Goal: Task Accomplishment & Management: Complete application form

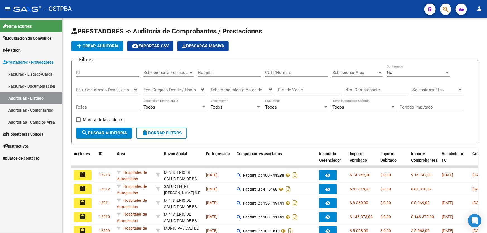
click at [18, 48] on span "Padrón" at bounding box center [12, 50] width 18 height 6
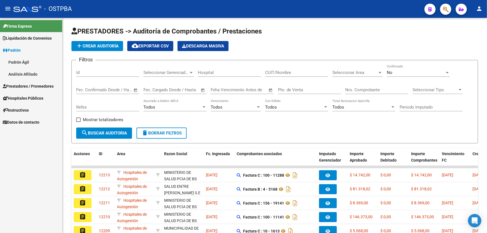
click at [29, 61] on link "Padrón Ágil" at bounding box center [31, 62] width 62 height 12
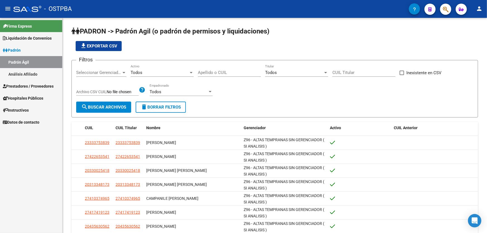
click at [20, 76] on link "Análisis Afiliado" at bounding box center [31, 74] width 62 height 12
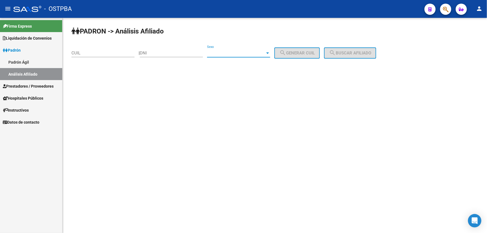
click at [222, 54] on span "Sexo" at bounding box center [236, 53] width 58 height 5
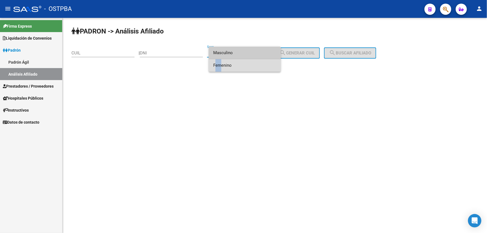
drag, startPoint x: 218, startPoint y: 68, endPoint x: 200, endPoint y: 59, distance: 19.7
click at [212, 66] on mat-option "Femenino" at bounding box center [245, 65] width 72 height 13
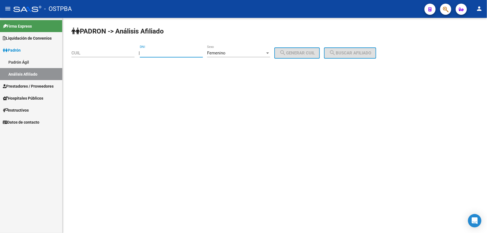
click at [173, 54] on input "DNI" at bounding box center [171, 53] width 63 height 5
type input "42340109"
click at [310, 56] on button "search Generar CUIL" at bounding box center [296, 52] width 45 height 11
type input "27-42340109-0"
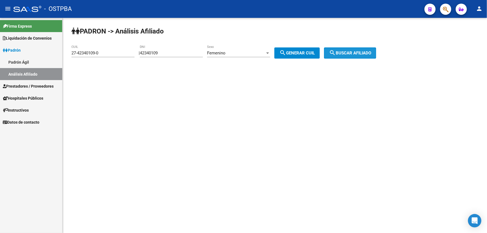
click at [352, 50] on button "search Buscar afiliado" at bounding box center [350, 52] width 52 height 11
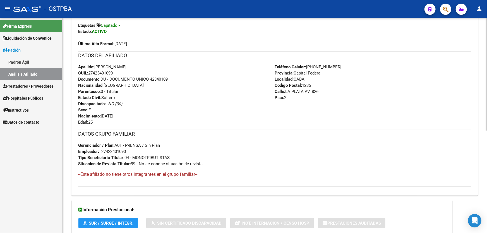
scroll to position [195, 0]
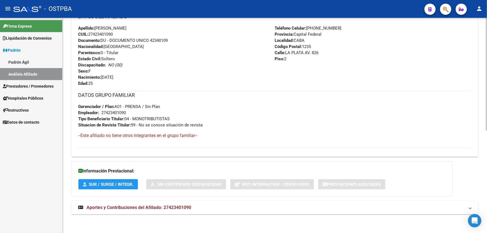
click at [138, 206] on span "Aportes y Contribuciones del Afiliado: 27423401090" at bounding box center [139, 207] width 105 height 5
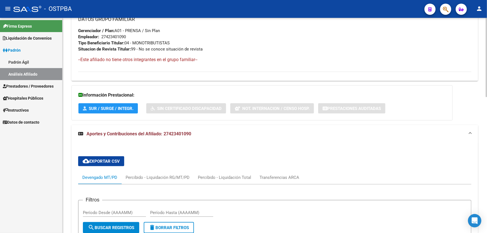
scroll to position [369, 0]
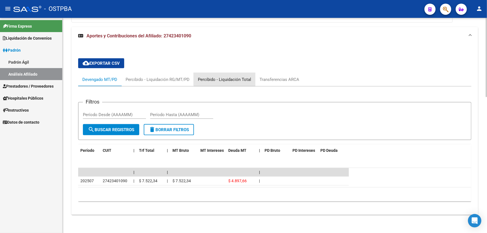
click at [229, 78] on div "Percibido - Liquidación Total" at bounding box center [224, 79] width 53 height 6
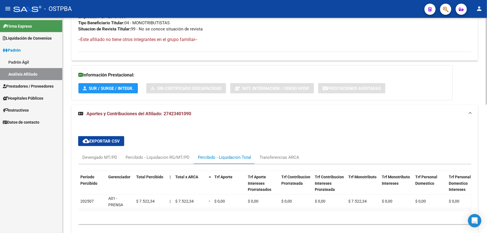
scroll to position [318, 0]
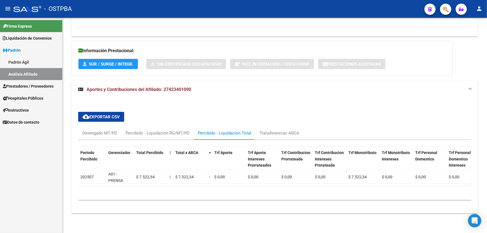
click at [26, 83] on span "Prestadores / Proveedores" at bounding box center [28, 86] width 51 height 6
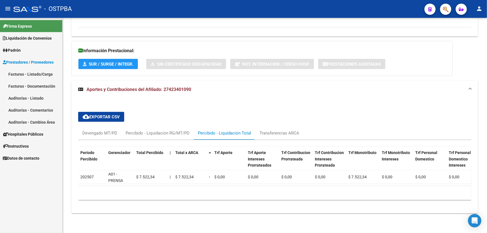
click at [21, 98] on link "Auditorías - Listado" at bounding box center [31, 98] width 62 height 12
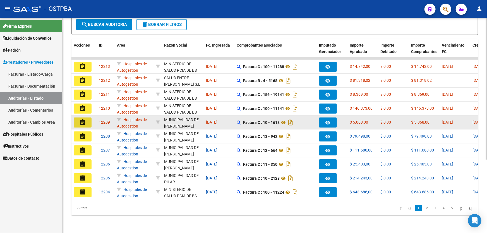
click at [83, 119] on mat-icon "assignment" at bounding box center [82, 122] width 7 height 7
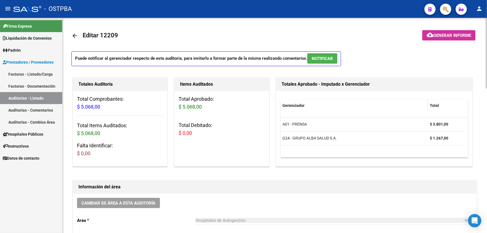
click at [319, 58] on span "NOTIFICAR" at bounding box center [322, 58] width 21 height 5
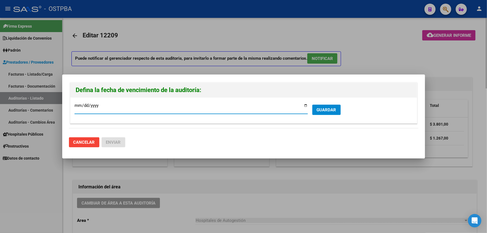
type input "[DATE]"
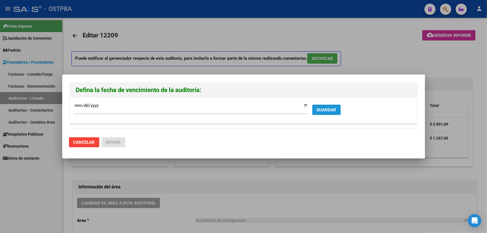
click at [318, 107] on span "GUARDAR" at bounding box center [327, 109] width 20 height 5
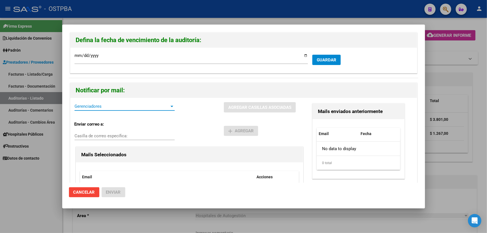
click at [120, 107] on span "Gerenciadores" at bounding box center [122, 106] width 95 height 5
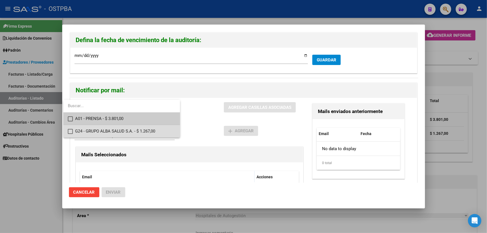
click at [73, 131] on mat-option "G24 - GRUPO ALBA SALUD S.A. - $ 1.267,00" at bounding box center [121, 131] width 117 height 13
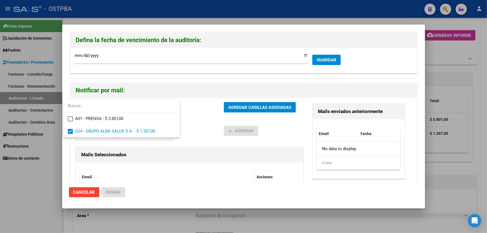
drag, startPoint x: 193, startPoint y: 119, endPoint x: 204, endPoint y: 112, distance: 12.5
click at [193, 118] on div at bounding box center [243, 116] width 487 height 233
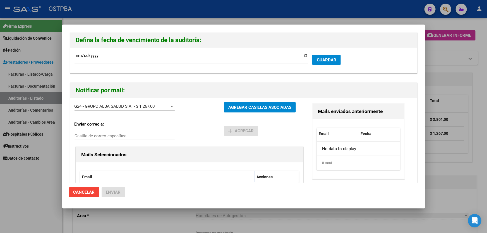
click at [243, 103] on button "AGREGAR CASILLAS ASOCIADAS" at bounding box center [260, 107] width 72 height 10
click at [113, 190] on span "Enviar" at bounding box center [113, 192] width 15 height 5
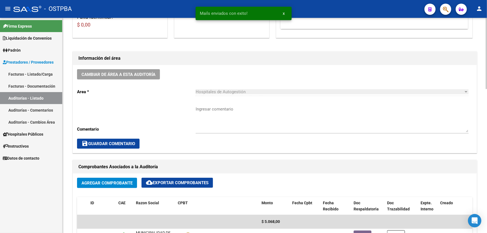
scroll to position [127, 0]
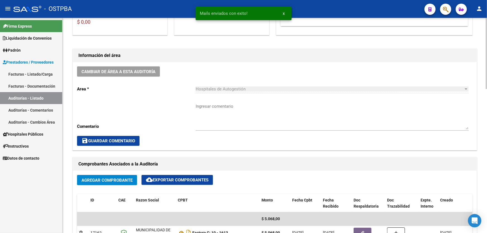
click at [209, 119] on textarea "Ingresar comentario" at bounding box center [332, 116] width 273 height 26
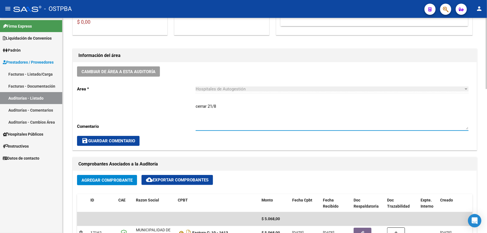
type textarea "cerrar 21/8"
click at [131, 138] on span "save Guardar Comentario" at bounding box center [109, 140] width 54 height 5
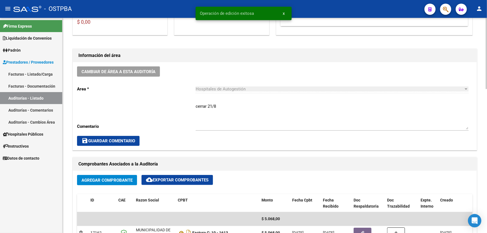
scroll to position [0, 0]
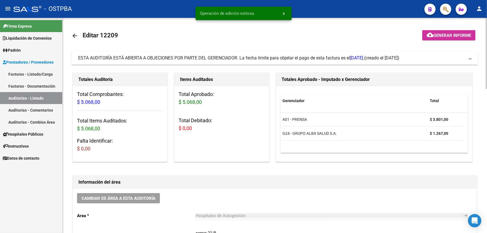
click at [73, 33] on mat-icon "arrow_back" at bounding box center [74, 35] width 7 height 7
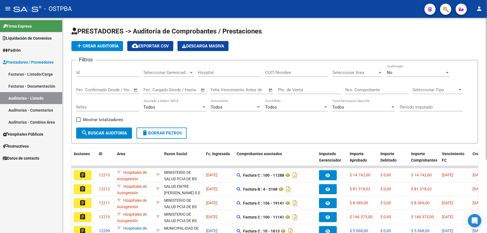
scroll to position [111, 0]
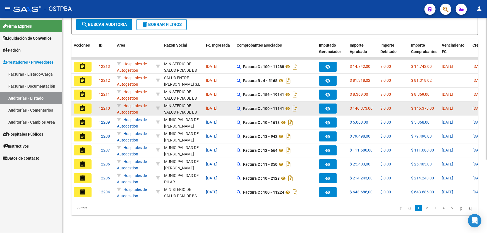
click at [79, 105] on mat-icon "assignment" at bounding box center [82, 108] width 7 height 7
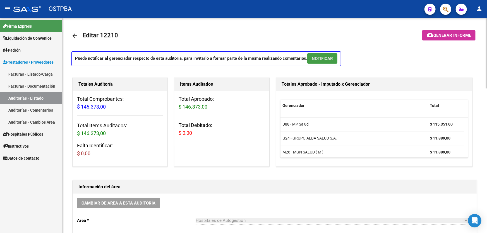
click at [322, 59] on span "NOTIFICAR" at bounding box center [322, 58] width 21 height 5
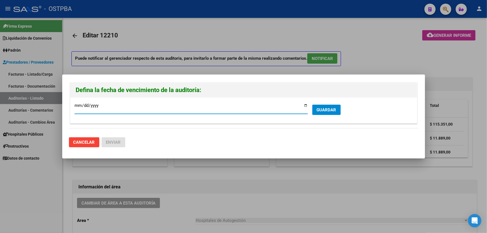
type input "[DATE]"
click at [324, 110] on span "GUARDAR" at bounding box center [327, 109] width 20 height 5
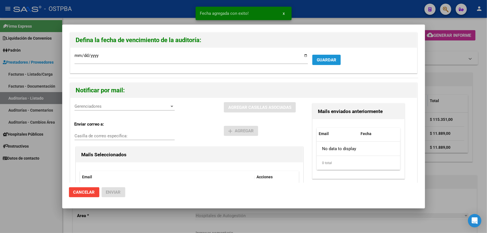
click at [323, 60] on span "GUARDAR" at bounding box center [327, 60] width 20 height 5
click at [85, 108] on span "Gerenciadores" at bounding box center [122, 106] width 95 height 5
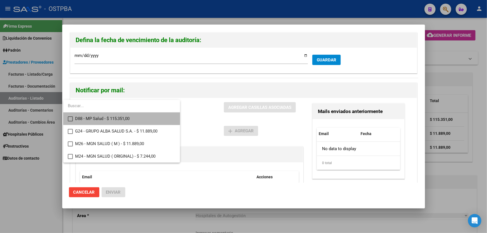
click at [70, 118] on mat-pseudo-checkbox at bounding box center [70, 118] width 5 height 5
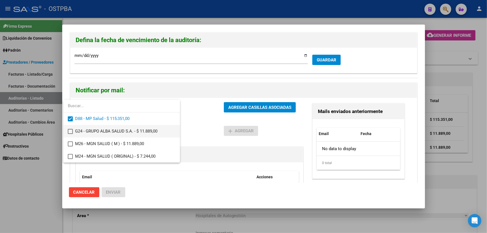
click at [70, 131] on mat-pseudo-checkbox at bounding box center [70, 131] width 5 height 5
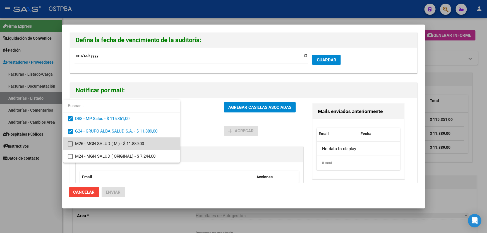
click at [69, 143] on mat-pseudo-checkbox at bounding box center [70, 144] width 5 height 5
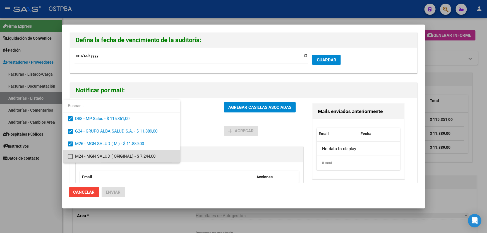
click at [70, 155] on mat-pseudo-checkbox at bounding box center [70, 156] width 5 height 5
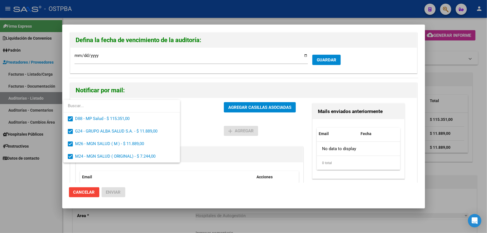
click at [207, 126] on div at bounding box center [243, 116] width 487 height 233
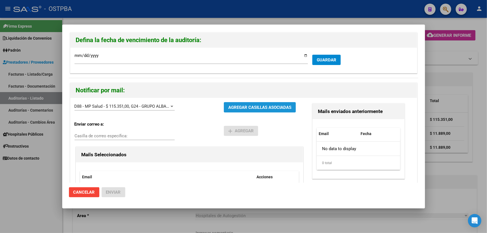
click at [239, 103] on button "AGREGAR CASILLAS ASOCIADAS" at bounding box center [260, 107] width 72 height 10
click at [111, 193] on span "Enviar" at bounding box center [113, 192] width 15 height 5
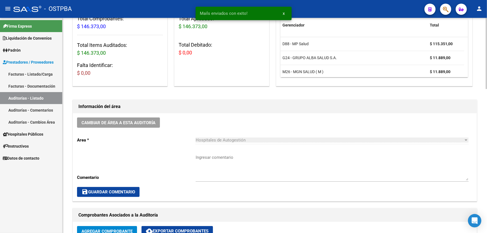
scroll to position [76, 0]
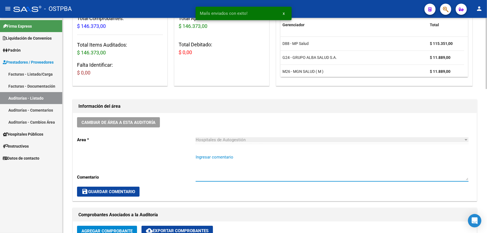
click at [206, 176] on textarea "Ingresar comentario" at bounding box center [332, 167] width 273 height 26
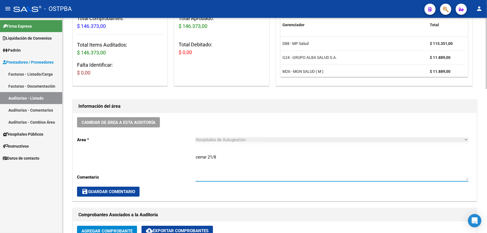
type textarea "cerrar 21/8"
click at [115, 192] on span "save Guardar Comentario" at bounding box center [109, 191] width 54 height 5
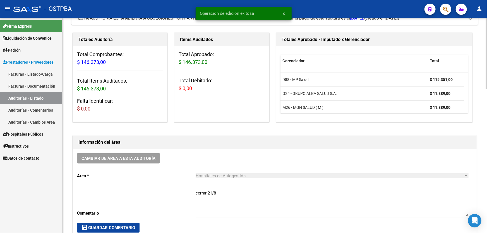
scroll to position [0, 0]
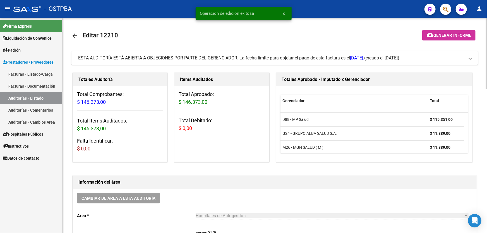
click at [75, 33] on mat-icon "arrow_back" at bounding box center [74, 35] width 7 height 7
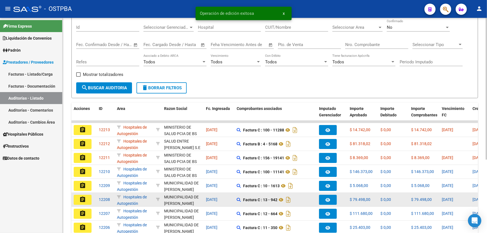
scroll to position [101, 0]
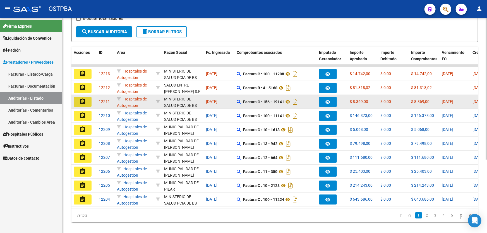
click at [82, 99] on mat-icon "assignment" at bounding box center [82, 101] width 7 height 7
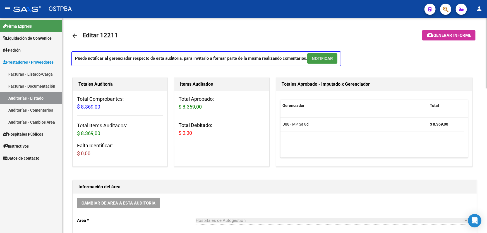
click at [324, 56] on span "NOTIFICAR" at bounding box center [322, 58] width 21 height 5
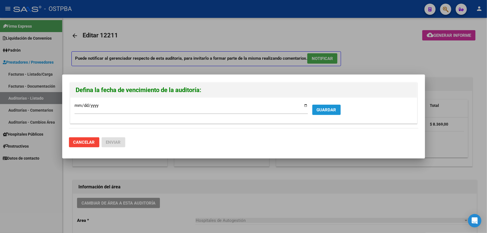
click at [326, 111] on span "GUARDAR" at bounding box center [327, 109] width 20 height 5
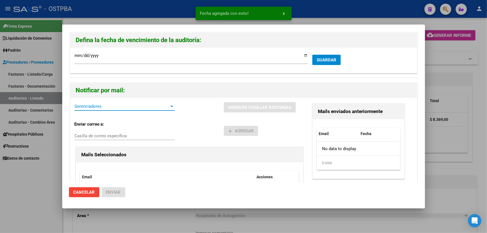
click at [101, 108] on span "Gerenciadores" at bounding box center [122, 106] width 95 height 5
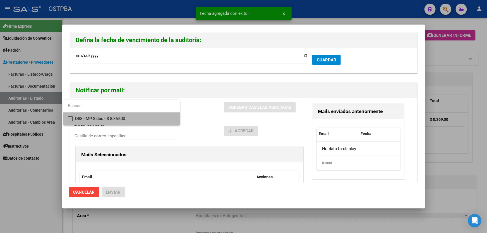
click at [66, 121] on mat-option "D88 - MP Salud - $ 8.369,00" at bounding box center [121, 118] width 117 height 13
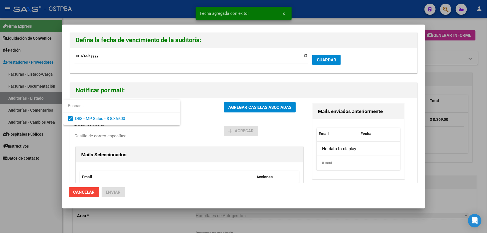
drag, startPoint x: 205, startPoint y: 125, endPoint x: 225, endPoint y: 110, distance: 25.1
click at [206, 125] on div at bounding box center [243, 116] width 487 height 233
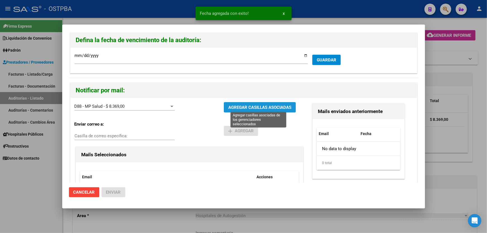
click at [241, 106] on span "AGREGAR CASILLAS ASOCIADAS" at bounding box center [259, 107] width 63 height 5
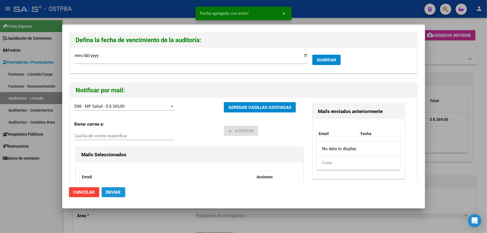
click at [111, 191] on span "Enviar" at bounding box center [113, 192] width 15 height 5
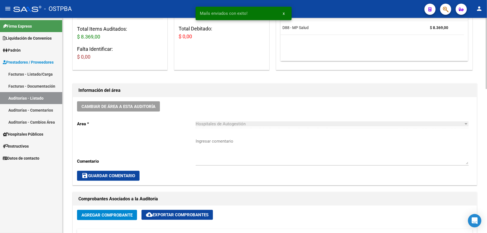
scroll to position [101, 0]
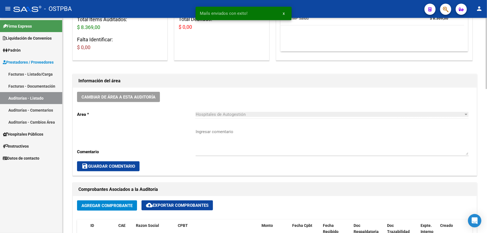
click at [221, 147] on textarea "Ingresar comentario" at bounding box center [332, 142] width 273 height 26
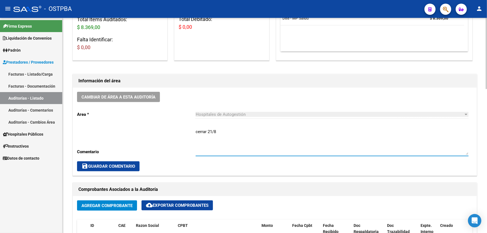
type textarea "cerrar 21/8"
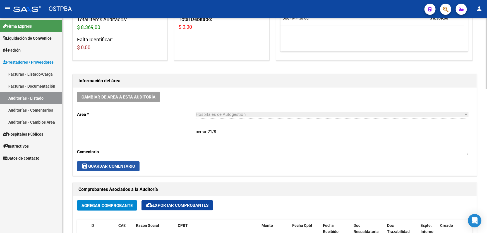
click at [121, 166] on span "save Guardar Comentario" at bounding box center [109, 166] width 54 height 5
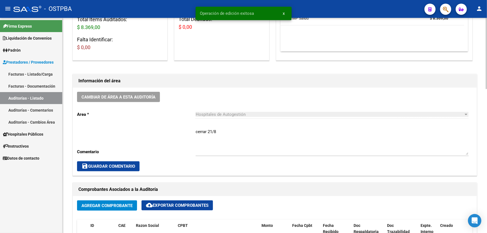
scroll to position [0, 0]
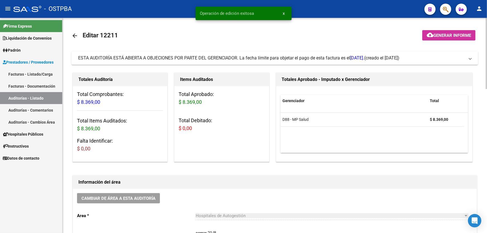
click at [77, 36] on mat-icon "arrow_back" at bounding box center [74, 35] width 7 height 7
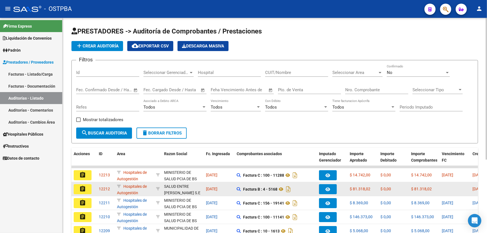
click at [84, 187] on mat-icon "assignment" at bounding box center [82, 189] width 7 height 7
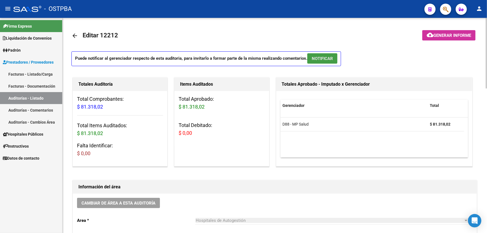
click at [325, 59] on span "NOTIFICAR" at bounding box center [322, 58] width 21 height 5
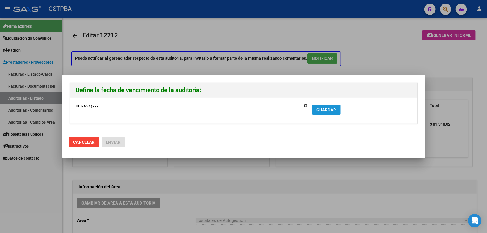
click at [327, 110] on span "GUARDAR" at bounding box center [327, 109] width 20 height 5
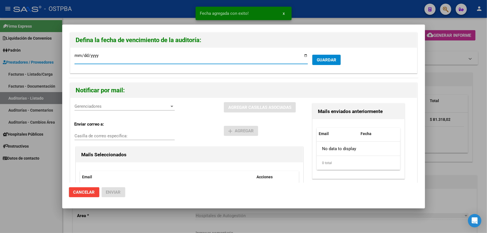
click at [78, 58] on input "[DATE]" at bounding box center [191, 57] width 233 height 9
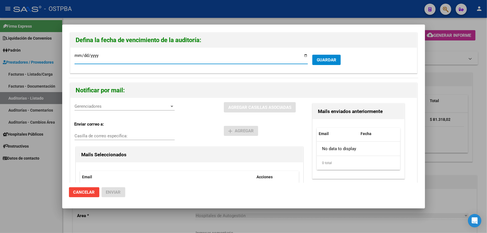
type input "[DATE]"
click at [331, 58] on span "GUARDAR" at bounding box center [327, 60] width 20 height 5
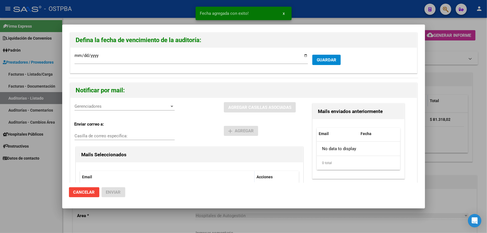
click at [110, 107] on span "Gerenciadores" at bounding box center [122, 106] width 95 height 5
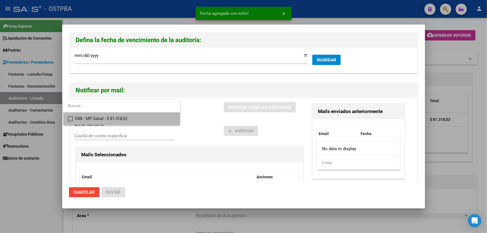
click at [69, 121] on mat-pseudo-checkbox at bounding box center [70, 118] width 5 height 5
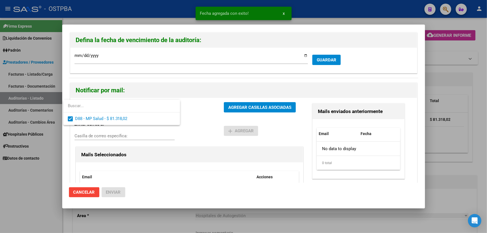
click at [206, 125] on div at bounding box center [243, 116] width 487 height 233
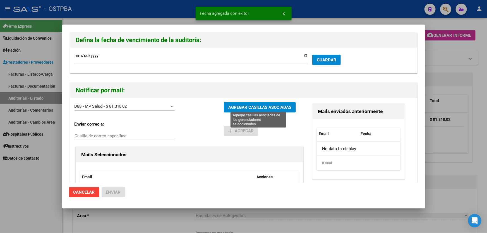
click at [239, 106] on span "AGREGAR CASILLAS ASOCIADAS" at bounding box center [259, 107] width 63 height 5
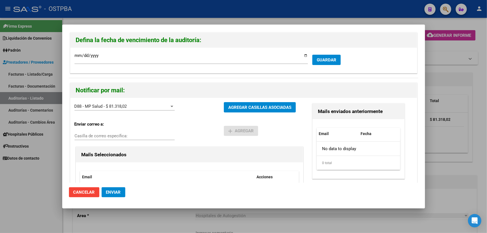
click at [112, 193] on span "Enviar" at bounding box center [113, 192] width 15 height 5
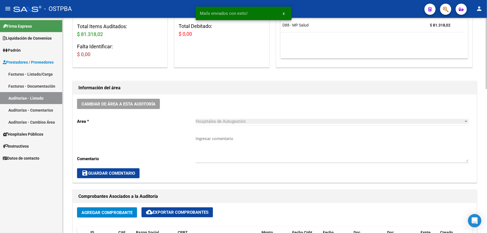
scroll to position [127, 0]
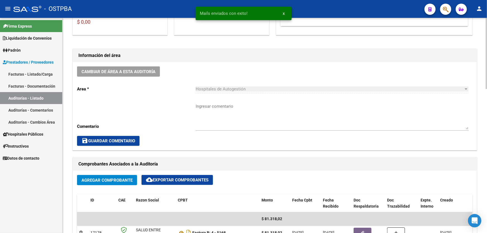
click at [225, 114] on textarea "Ingresar comentario" at bounding box center [332, 116] width 273 height 26
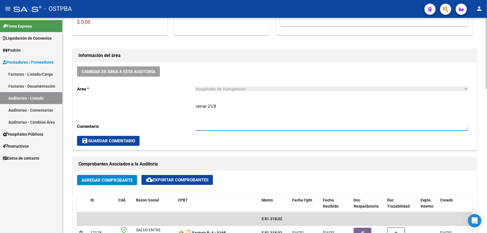
type textarea "cerrar 21/8"
click at [104, 136] on button "save Guardar Comentario" at bounding box center [108, 141] width 63 height 10
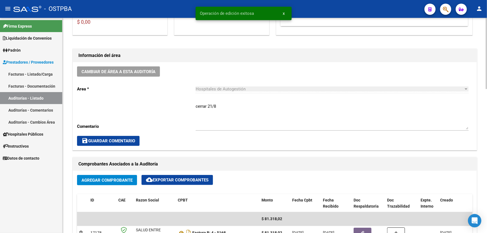
scroll to position [0, 0]
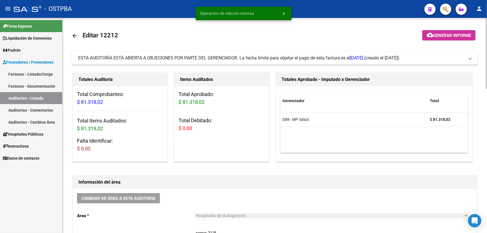
click at [73, 36] on mat-icon "arrow_back" at bounding box center [74, 35] width 7 height 7
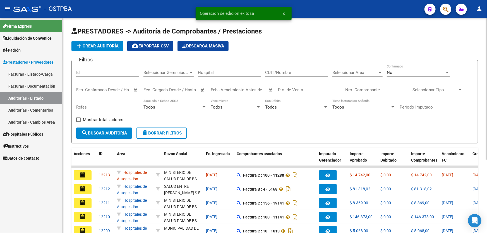
scroll to position [101, 0]
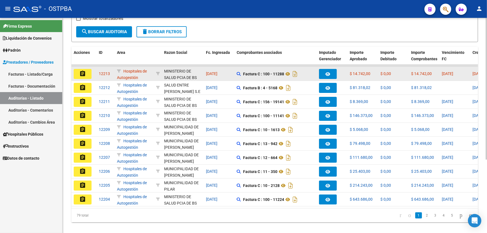
click at [79, 71] on mat-icon "assignment" at bounding box center [82, 73] width 7 height 7
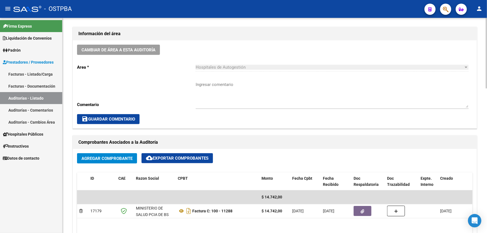
scroll to position [178, 0]
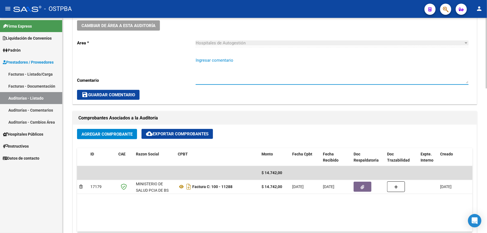
click at [218, 72] on textarea "Ingresar comentario" at bounding box center [332, 70] width 273 height 26
type textarea "cerrar 21/8"
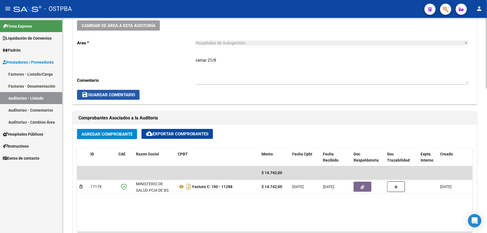
click at [122, 94] on span "save Guardar Comentario" at bounding box center [109, 94] width 54 height 5
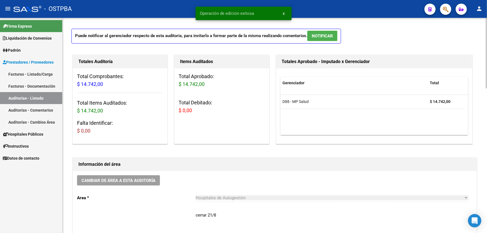
scroll to position [0, 0]
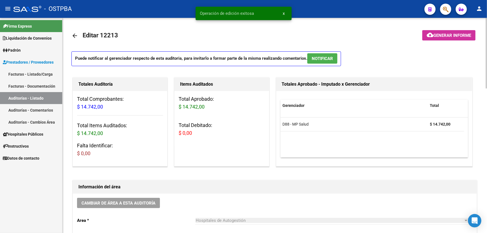
click at [329, 56] on span "NOTIFICAR" at bounding box center [322, 58] width 21 height 5
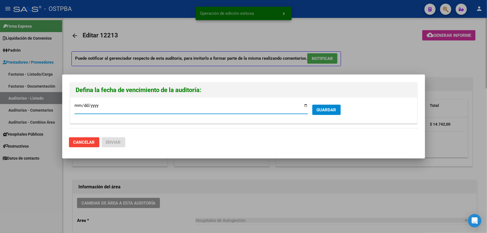
type input "[DATE]"
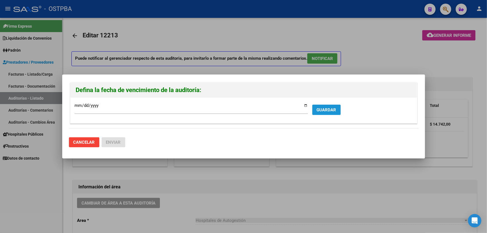
click at [328, 106] on button "GUARDAR" at bounding box center [326, 110] width 28 height 10
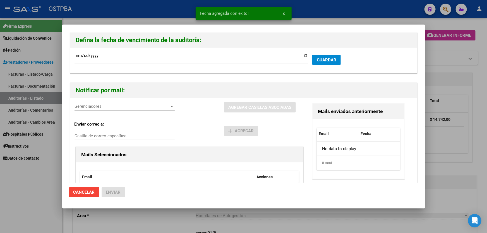
click at [85, 103] on div "Gerenciadores Gerenciadores" at bounding box center [125, 106] width 100 height 8
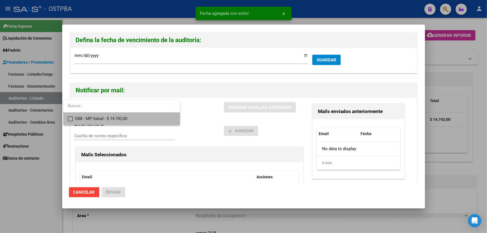
click at [70, 117] on mat-pseudo-checkbox at bounding box center [70, 118] width 5 height 5
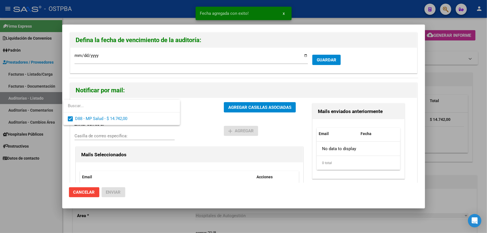
click at [201, 122] on div at bounding box center [243, 116] width 487 height 233
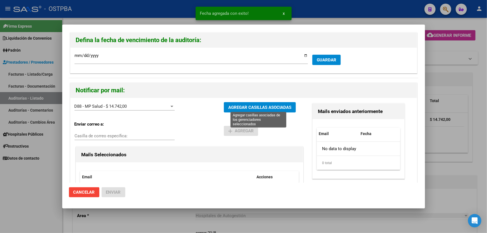
click at [237, 107] on span "AGREGAR CASILLAS ASOCIADAS" at bounding box center [259, 107] width 63 height 5
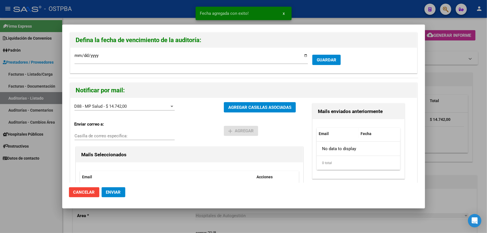
click at [115, 193] on span "Enviar" at bounding box center [113, 192] width 15 height 5
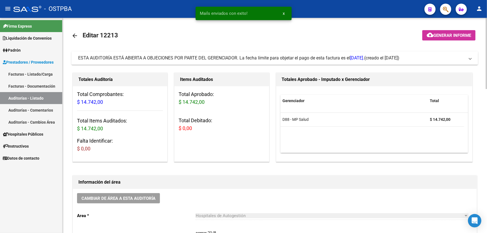
click at [75, 34] on mat-icon "arrow_back" at bounding box center [74, 35] width 7 height 7
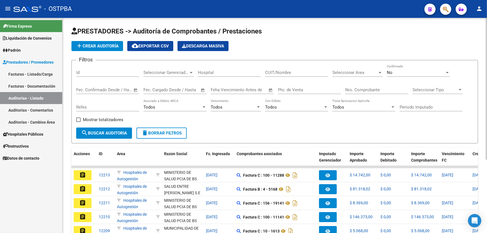
scroll to position [111, 0]
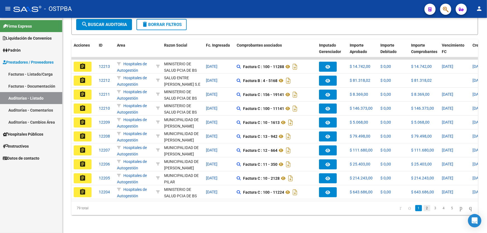
click at [424, 210] on link "2" at bounding box center [427, 208] width 7 height 6
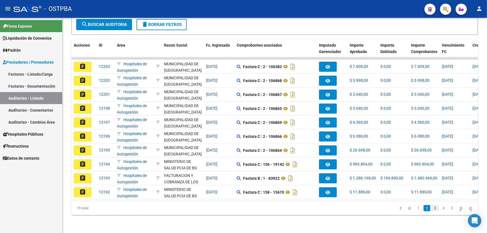
click at [432, 209] on link "3" at bounding box center [435, 208] width 7 height 6
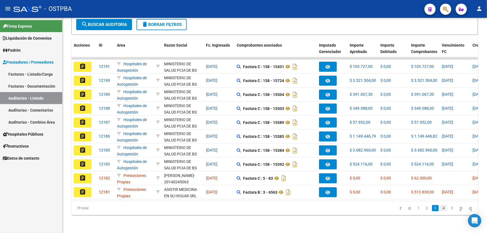
click at [440, 209] on link "4" at bounding box center [443, 208] width 7 height 6
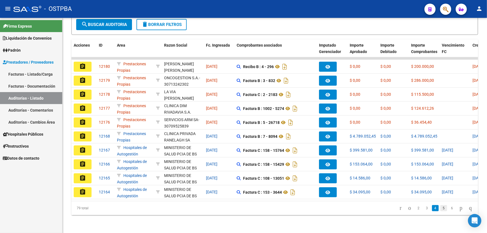
click at [440, 209] on link "5" at bounding box center [443, 208] width 7 height 6
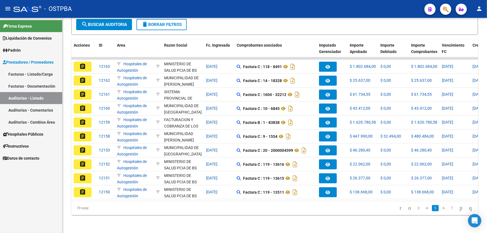
click at [440, 209] on link "6" at bounding box center [443, 208] width 7 height 6
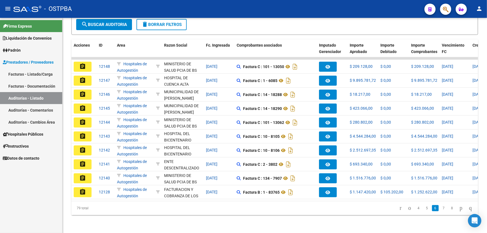
click at [440, 209] on link "7" at bounding box center [443, 208] width 7 height 6
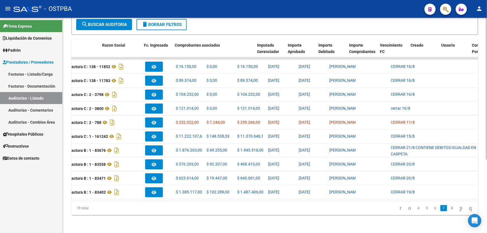
scroll to position [0, 0]
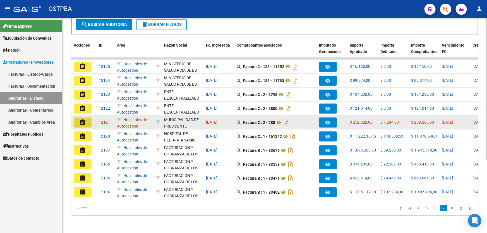
click at [82, 120] on mat-icon "assignment" at bounding box center [82, 122] width 7 height 7
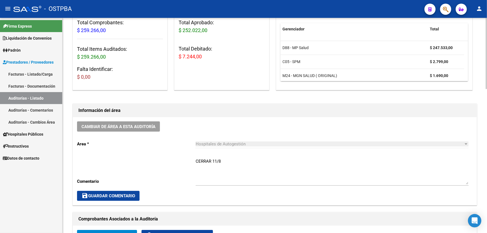
scroll to position [76, 0]
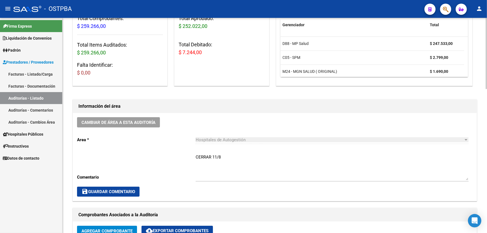
click at [238, 157] on textarea "CERRAR 11/8" at bounding box center [332, 167] width 273 height 26
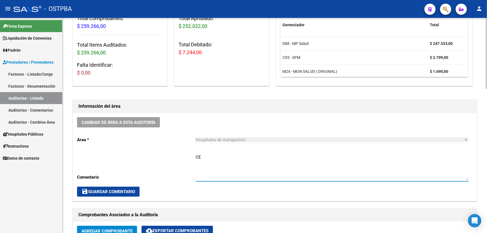
type textarea "C"
click at [114, 191] on span "save Guardar Comentario" at bounding box center [109, 191] width 54 height 5
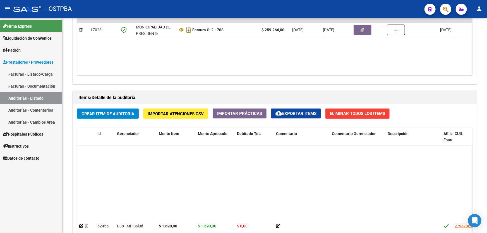
scroll to position [254, 0]
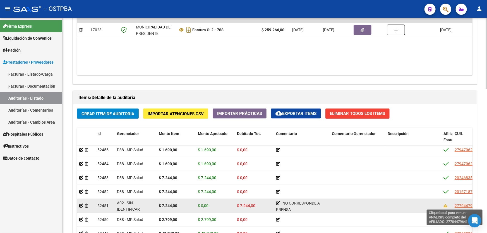
click at [459, 205] on span "27704479641" at bounding box center [467, 205] width 25 height 4
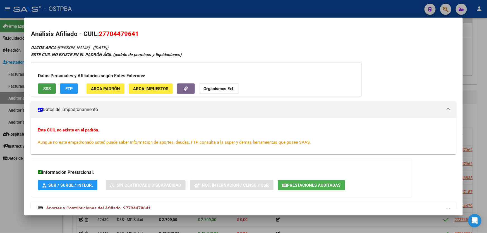
click at [41, 87] on button "SSS" at bounding box center [47, 88] width 18 height 10
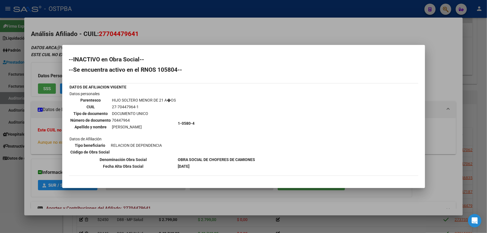
click at [14, 179] on div at bounding box center [243, 116] width 487 height 233
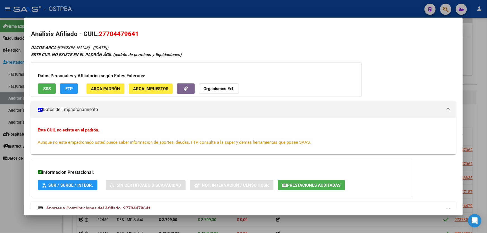
click at [14, 179] on div at bounding box center [243, 116] width 487 height 233
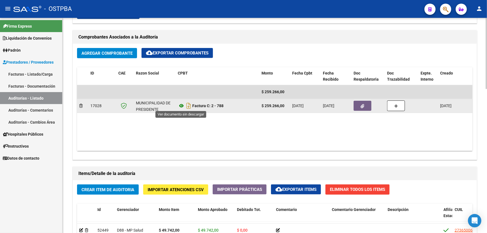
click at [181, 104] on icon at bounding box center [181, 105] width 7 height 7
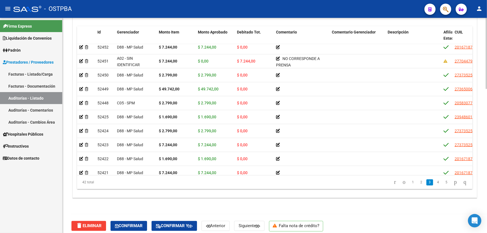
scroll to position [288, 0]
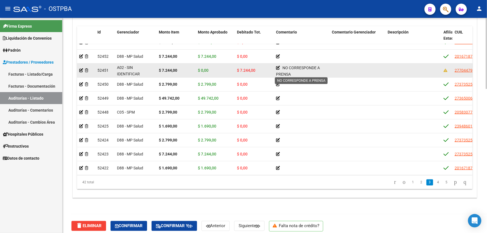
click at [277, 66] on icon at bounding box center [278, 68] width 4 height 4
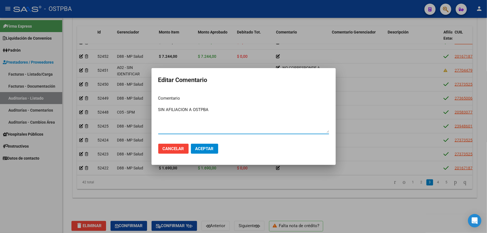
type textarea "SIN AFILIACION A OSTPBA"
click at [204, 146] on span "Aceptar" at bounding box center [204, 148] width 18 height 5
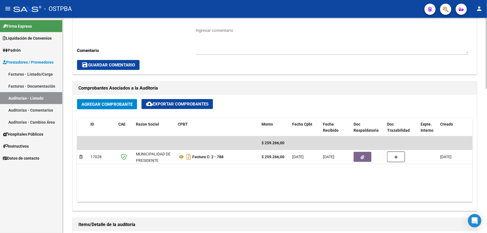
scroll to position [203, 0]
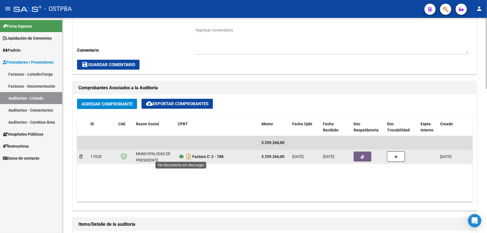
click at [180, 155] on icon at bounding box center [181, 156] width 7 height 7
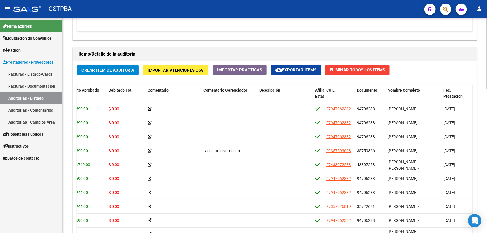
scroll to position [435, 0]
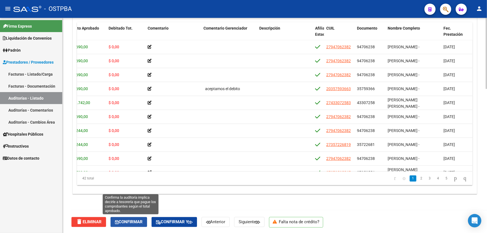
click at [135, 220] on span "Confirmar" at bounding box center [129, 222] width 28 height 5
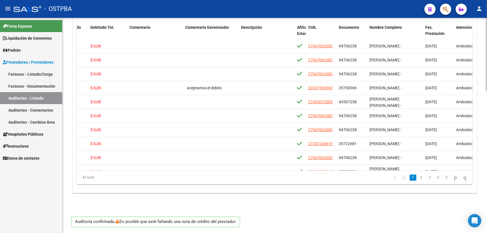
scroll to position [416, 0]
type input "202508"
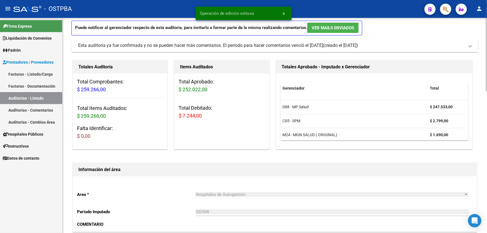
scroll to position [0, 0]
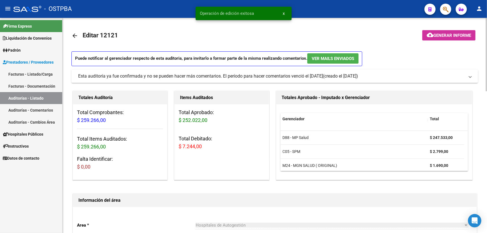
click at [448, 37] on span "Generar informe" at bounding box center [453, 35] width 38 height 5
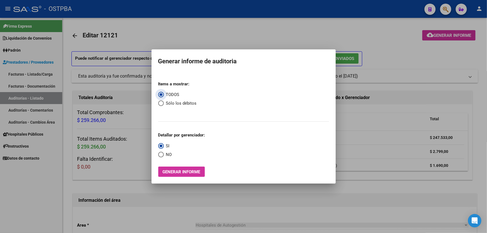
click at [161, 104] on span "Select an option" at bounding box center [161, 103] width 6 height 6
click at [161, 104] on input "Sólo los débitos" at bounding box center [161, 103] width 6 height 6
radio input "true"
click at [160, 155] on span "Select an option" at bounding box center [161, 155] width 6 height 6
click at [160, 155] on input "NO" at bounding box center [161, 155] width 6 height 6
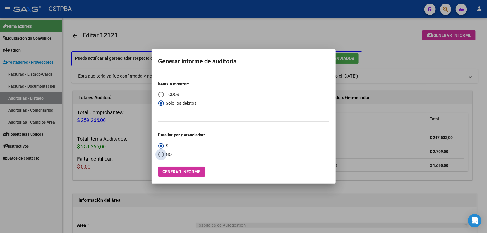
radio input "true"
click at [173, 170] on span "Generar informe" at bounding box center [182, 171] width 38 height 5
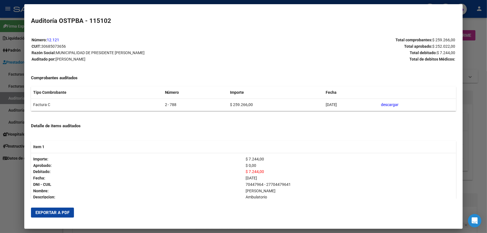
click at [50, 210] on span "Exportar a PDF" at bounding box center [52, 212] width 34 height 5
click at [7, 188] on div at bounding box center [243, 116] width 487 height 233
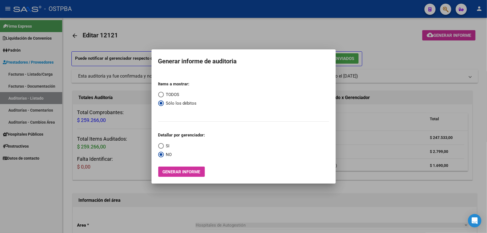
click at [179, 30] on div at bounding box center [243, 116] width 487 height 233
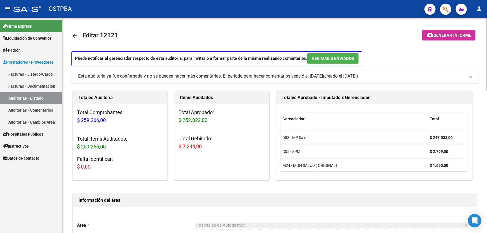
click at [72, 34] on mat-icon "arrow_back" at bounding box center [74, 35] width 7 height 7
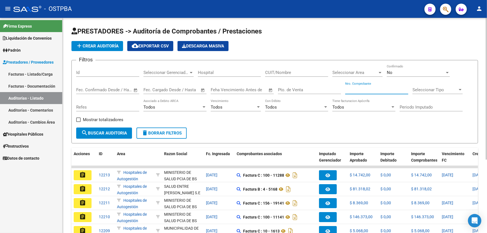
click at [365, 88] on input "Nro. Comprobante" at bounding box center [376, 89] width 63 height 5
type input "81891"
click at [394, 73] on div "No" at bounding box center [416, 72] width 58 height 5
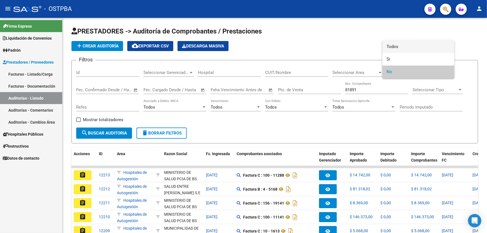
click at [397, 45] on span "Todos" at bounding box center [418, 46] width 63 height 13
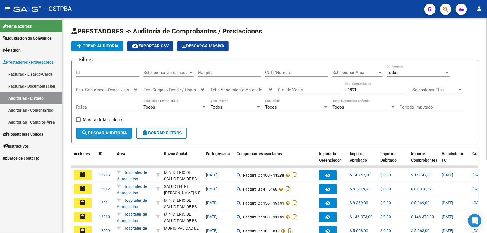
click at [100, 135] on button "search Buscar Auditoria" at bounding box center [104, 133] width 56 height 11
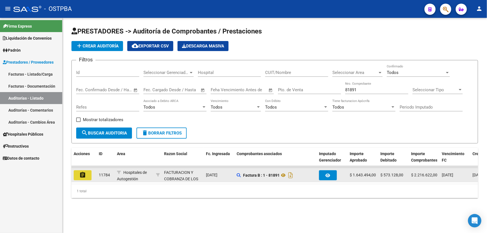
click at [80, 174] on mat-icon "assignment" at bounding box center [82, 175] width 7 height 7
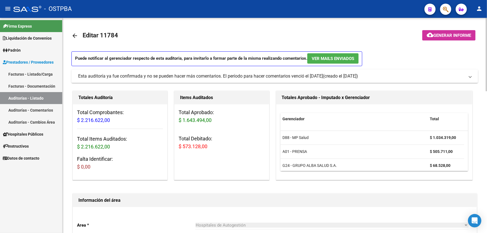
click at [74, 34] on mat-icon "arrow_back" at bounding box center [74, 35] width 7 height 7
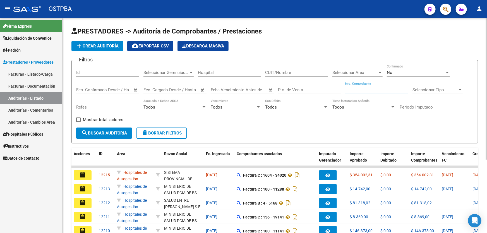
click at [373, 89] on input "Nro. Comprobante" at bounding box center [376, 89] width 63 height 5
type input "82871"
click at [99, 131] on span "search Buscar Auditoria" at bounding box center [104, 133] width 46 height 5
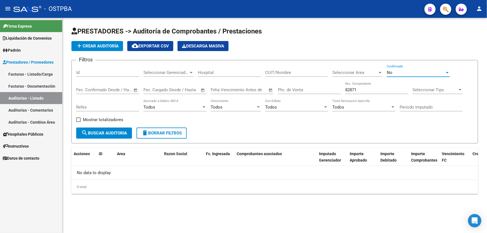
click at [399, 71] on div "No" at bounding box center [416, 72] width 58 height 5
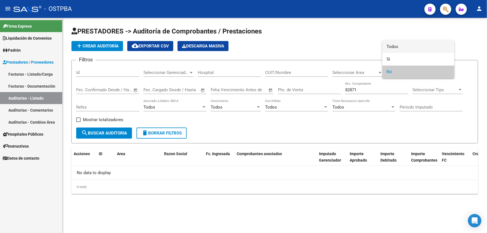
click at [402, 47] on span "Todos" at bounding box center [418, 46] width 63 height 13
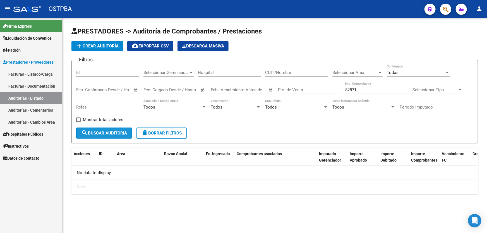
click at [99, 131] on span "search Buscar Auditoria" at bounding box center [104, 133] width 46 height 5
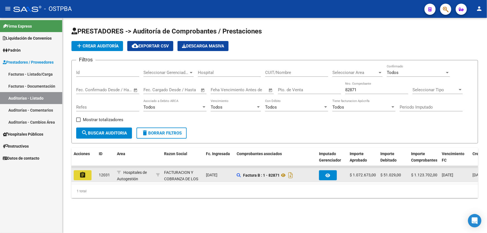
click at [80, 173] on mat-icon "assignment" at bounding box center [82, 175] width 7 height 7
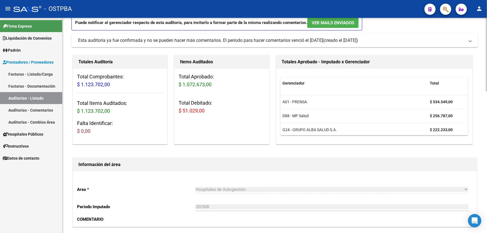
scroll to position [10, 0]
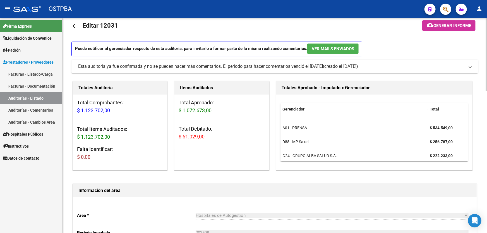
click at [76, 26] on mat-icon "arrow_back" at bounding box center [74, 26] width 7 height 7
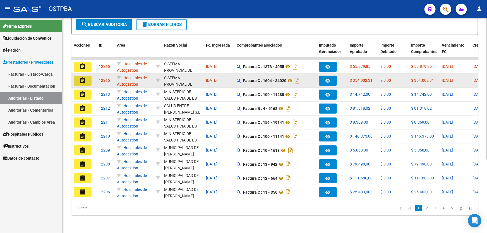
click at [88, 76] on button "assignment" at bounding box center [83, 81] width 18 height 10
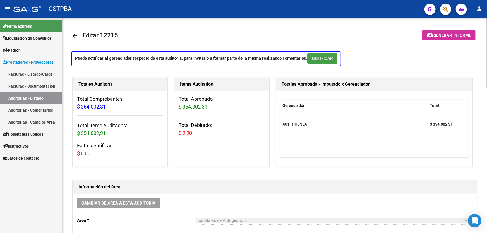
click at [321, 58] on span "NOTIFICAR" at bounding box center [322, 58] width 21 height 5
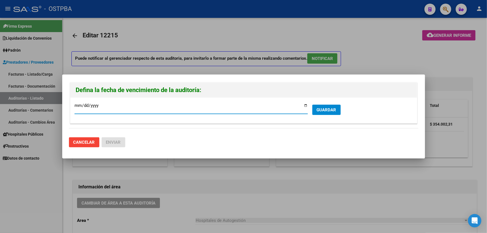
click at [372, 61] on div at bounding box center [243, 116] width 487 height 233
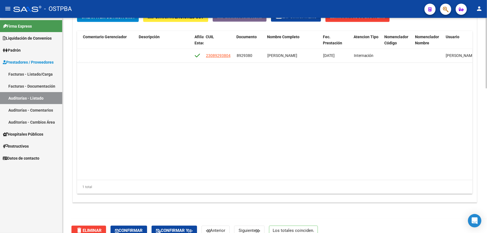
scroll to position [0, 248]
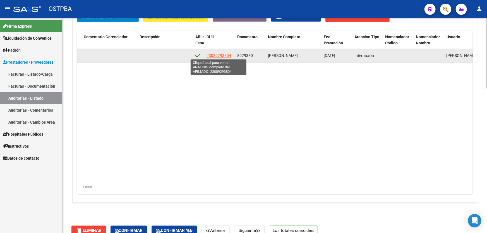
click at [218, 54] on span "23089293804" at bounding box center [219, 55] width 25 height 4
type textarea "23089293804"
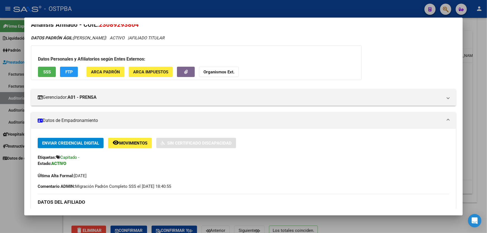
scroll to position [0, 0]
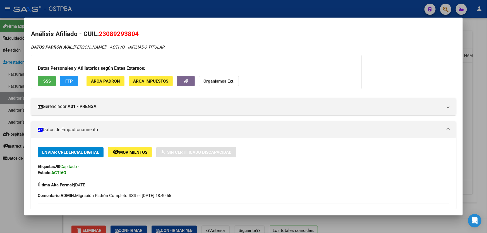
click at [1, 184] on div at bounding box center [243, 116] width 487 height 233
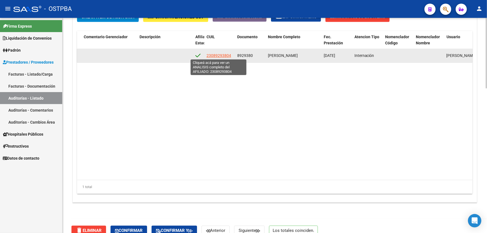
click at [215, 55] on span "23089293804" at bounding box center [219, 55] width 25 height 4
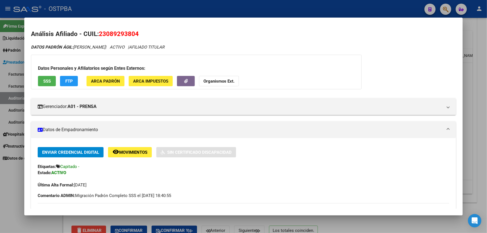
click at [13, 176] on div at bounding box center [243, 116] width 487 height 233
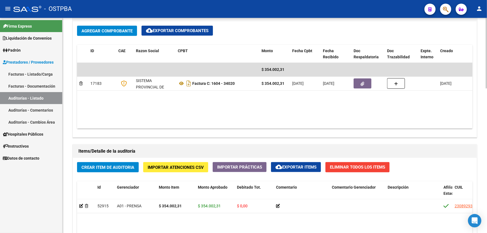
scroll to position [228, 0]
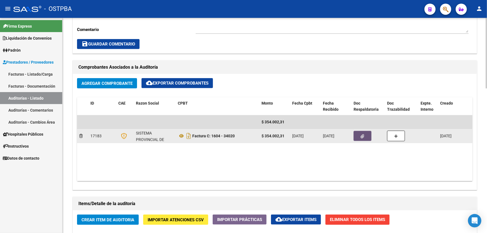
click at [360, 136] on button "button" at bounding box center [363, 136] width 18 height 10
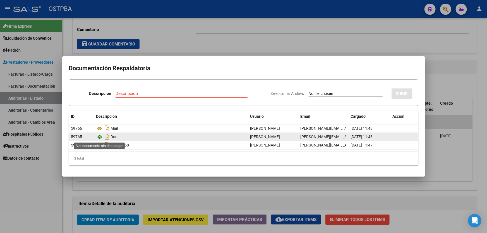
click at [99, 135] on icon at bounding box center [99, 137] width 7 height 7
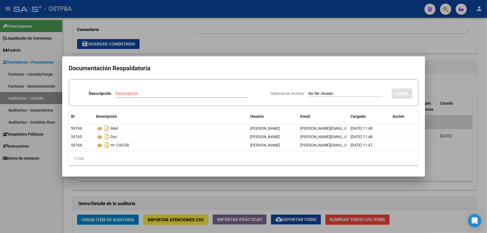
click at [176, 40] on div at bounding box center [243, 116] width 487 height 233
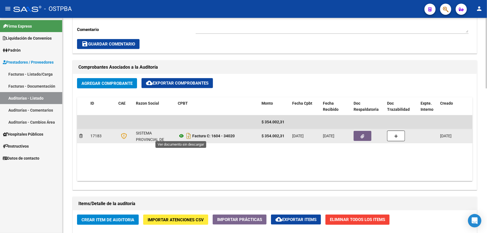
click at [181, 135] on icon at bounding box center [181, 136] width 7 height 7
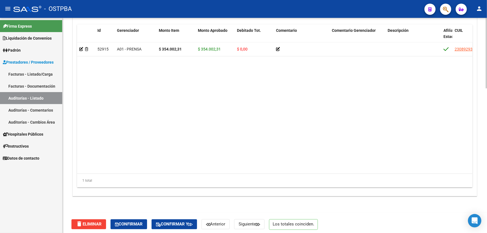
scroll to position [440, 0]
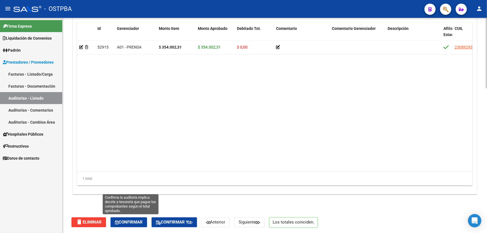
click at [128, 221] on span "Confirmar" at bounding box center [129, 222] width 28 height 5
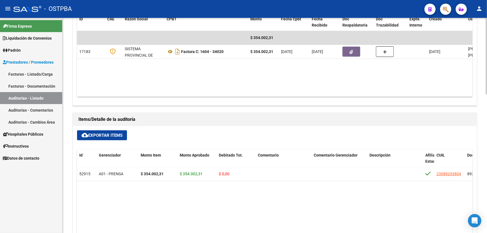
type input "202508"
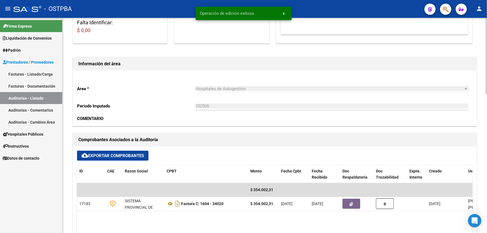
scroll to position [0, 0]
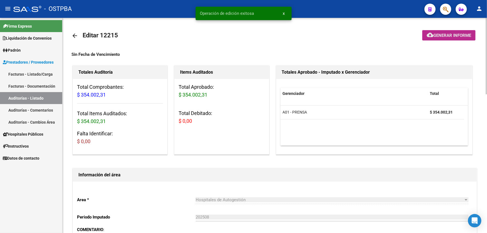
click at [447, 34] on span "Generar informe" at bounding box center [453, 35] width 38 height 5
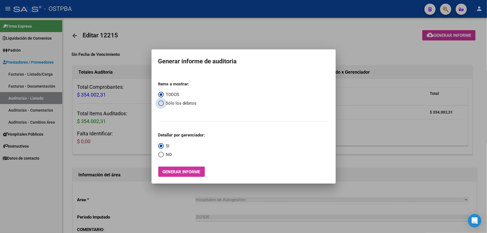
click at [161, 102] on span "Select an option" at bounding box center [161, 103] width 6 height 6
click at [161, 102] on input "Sólo los débitos" at bounding box center [161, 103] width 6 height 6
radio input "true"
click at [159, 155] on span "Select an option" at bounding box center [161, 155] width 6 height 6
click at [159, 155] on input "NO" at bounding box center [161, 155] width 6 height 6
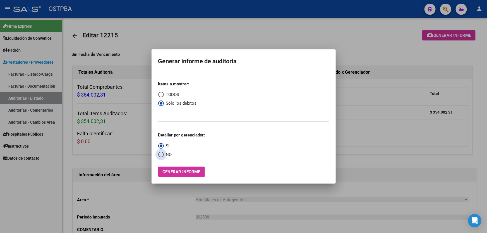
radio input "true"
click at [169, 177] on mat-dialog-container "Generar informe de auditoria Items a mostrar: TODOS Sólo los débitos Detallar p…" at bounding box center [244, 116] width 184 height 135
click at [169, 174] on span "Generar informe" at bounding box center [182, 171] width 38 height 5
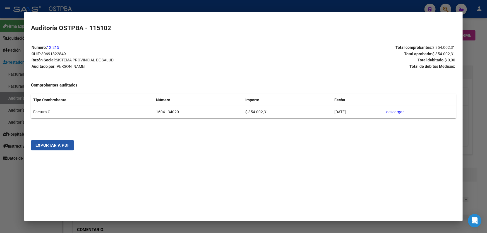
click at [48, 144] on span "Exportar a PDF" at bounding box center [52, 145] width 34 height 5
click at [10, 181] on div at bounding box center [243, 116] width 487 height 233
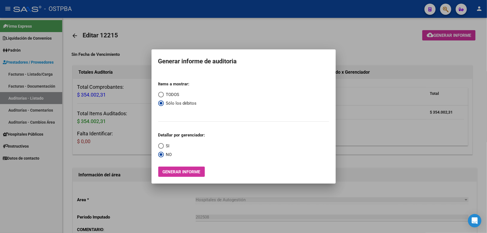
click at [164, 30] on div at bounding box center [243, 116] width 487 height 233
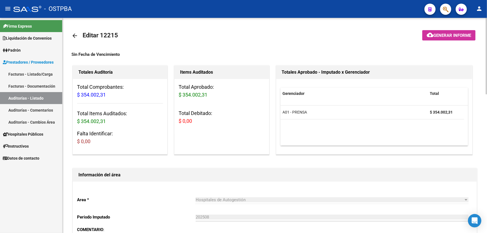
click at [76, 35] on mat-icon "arrow_back" at bounding box center [74, 35] width 7 height 7
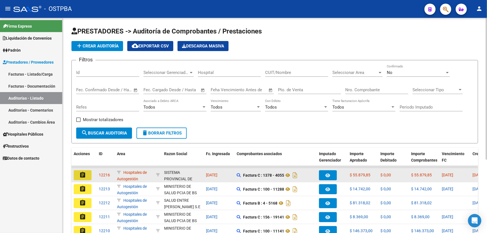
click at [83, 174] on mat-icon "assignment" at bounding box center [82, 175] width 7 height 7
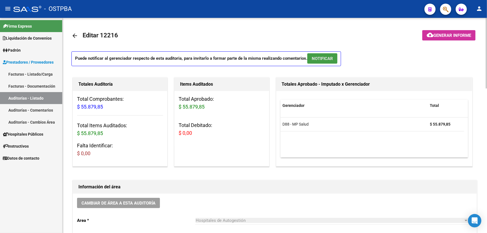
click at [329, 58] on span "NOTIFICAR" at bounding box center [322, 58] width 21 height 5
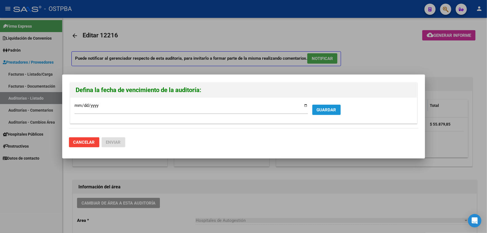
click at [325, 108] on span "GUARDAR" at bounding box center [327, 109] width 20 height 5
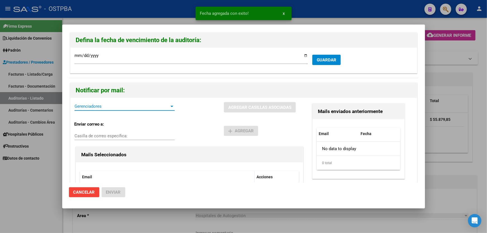
click at [90, 105] on span "Gerenciadores" at bounding box center [122, 106] width 95 height 5
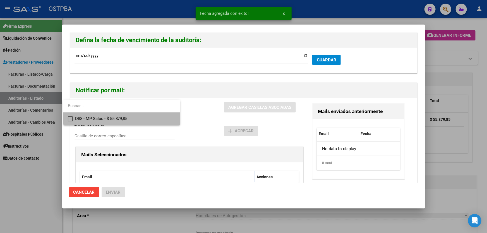
click at [70, 117] on mat-pseudo-checkbox at bounding box center [70, 118] width 5 height 5
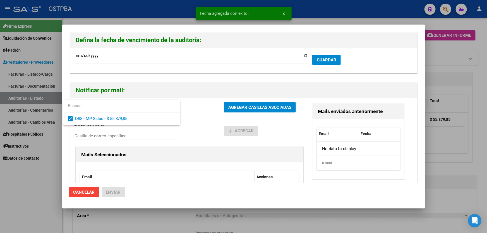
click at [245, 107] on div at bounding box center [243, 116] width 487 height 233
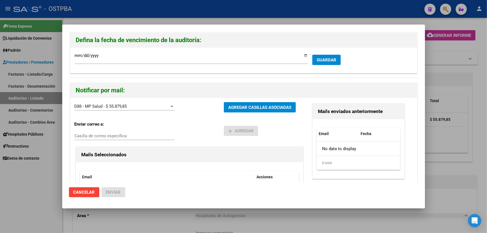
click at [198, 116] on div "D88 - MP Salud - $ 55.879,85 Gerenciadores" at bounding box center [150, 109] width 150 height 15
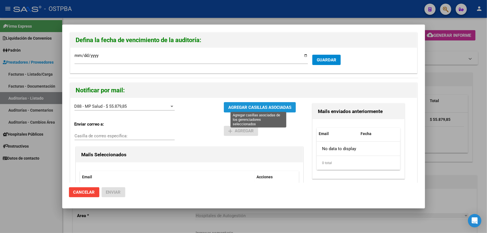
click at [244, 107] on span "AGREGAR CASILLAS ASOCIADAS" at bounding box center [259, 107] width 63 height 5
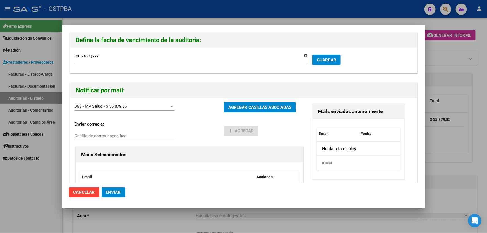
click at [109, 191] on span "Enviar" at bounding box center [113, 192] width 15 height 5
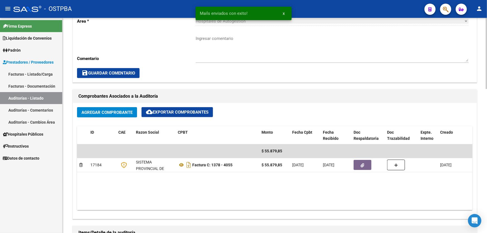
scroll to position [152, 0]
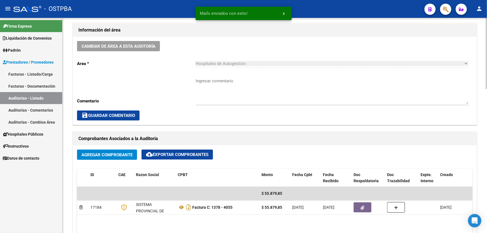
click at [214, 87] on textarea "Ingresar comentario" at bounding box center [332, 91] width 273 height 26
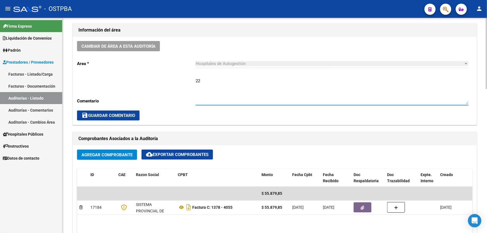
type textarea "2"
type textarea "CERRAR 22/8"
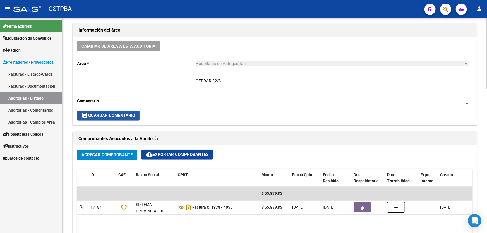
click at [120, 115] on span "save Guardar Comentario" at bounding box center [109, 115] width 54 height 5
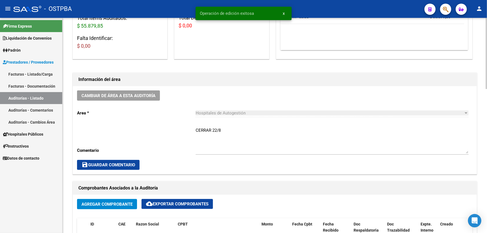
scroll to position [0, 0]
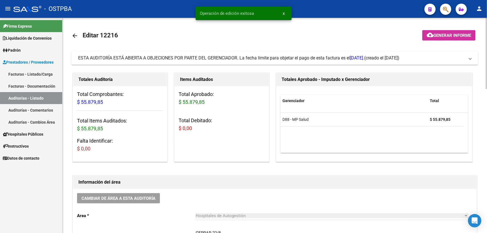
click at [75, 35] on mat-icon "arrow_back" at bounding box center [74, 35] width 7 height 7
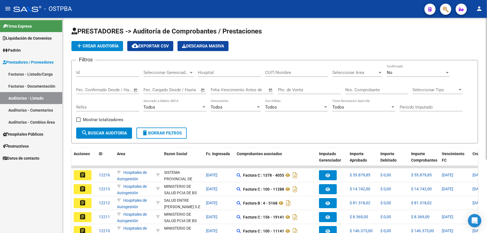
scroll to position [111, 0]
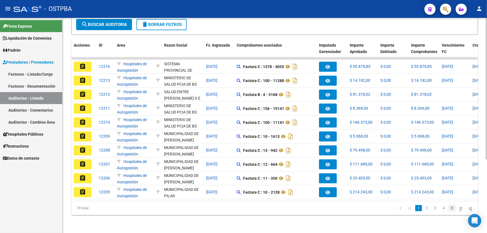
click at [449, 209] on link "5" at bounding box center [452, 208] width 7 height 6
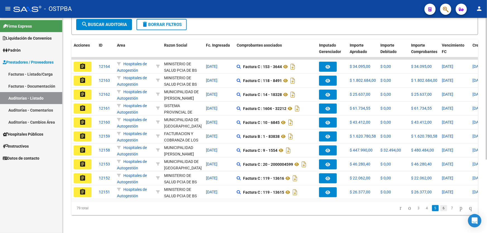
click at [440, 209] on link "6" at bounding box center [443, 208] width 7 height 6
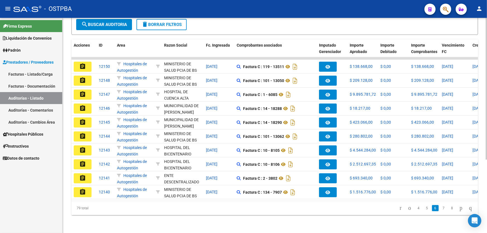
click at [440, 209] on link "7" at bounding box center [443, 208] width 7 height 6
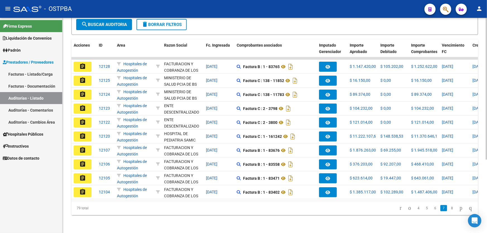
click at [440, 209] on link "7" at bounding box center [443, 208] width 7 height 6
click at [449, 210] on link "8" at bounding box center [452, 208] width 7 height 6
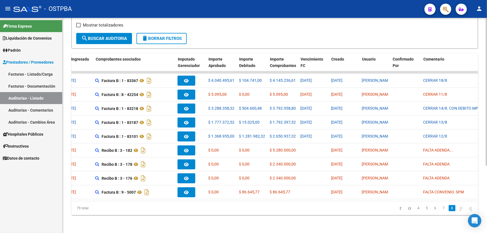
scroll to position [0, 0]
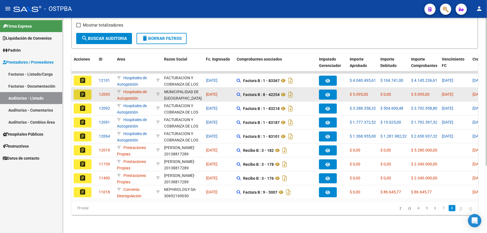
click at [82, 91] on mat-icon "assignment" at bounding box center [82, 94] width 7 height 7
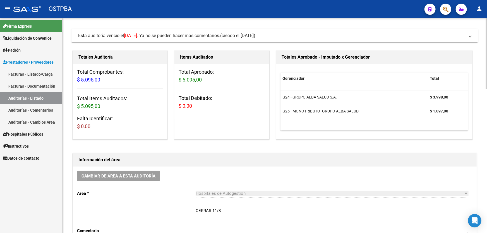
scroll to position [76, 0]
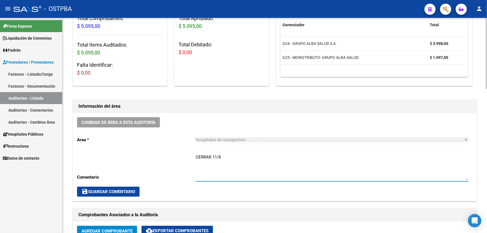
click at [222, 157] on textarea "CERRAR 11/8" at bounding box center [332, 167] width 273 height 26
type textarea "C"
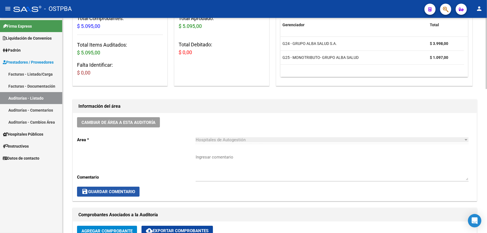
click at [103, 191] on span "save Guardar Comentario" at bounding box center [109, 191] width 54 height 5
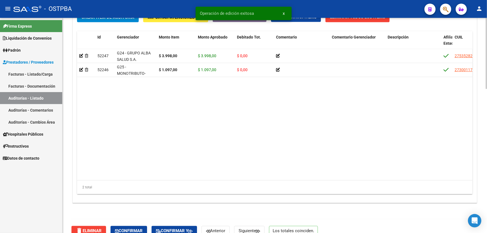
scroll to position [435, 0]
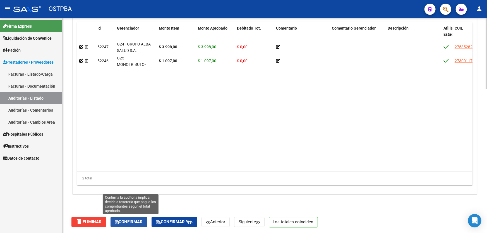
click at [128, 221] on span "Confirmar" at bounding box center [129, 222] width 28 height 5
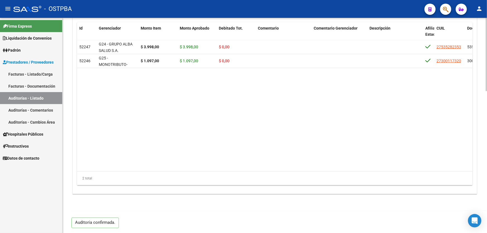
type input "202508"
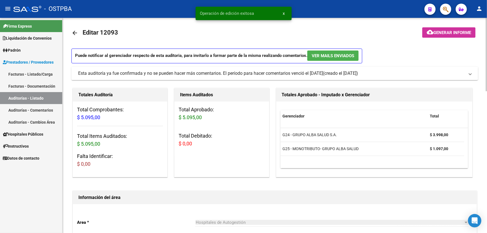
scroll to position [0, 0]
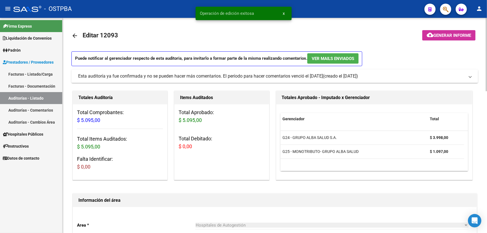
click at [73, 35] on mat-icon "arrow_back" at bounding box center [74, 35] width 7 height 7
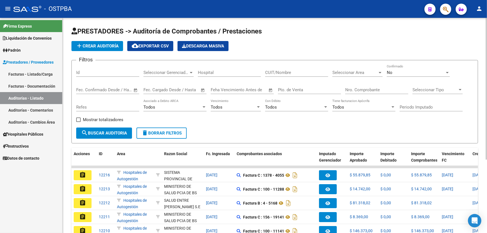
scroll to position [111, 0]
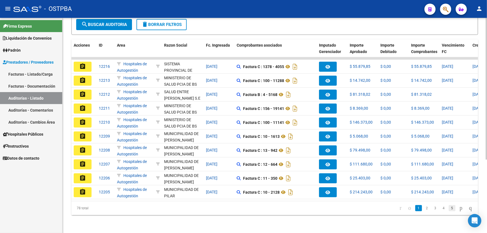
click at [449, 208] on link "5" at bounding box center [452, 208] width 7 height 6
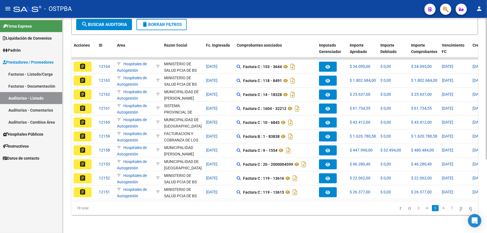
click at [449, 208] on link "7" at bounding box center [452, 208] width 7 height 6
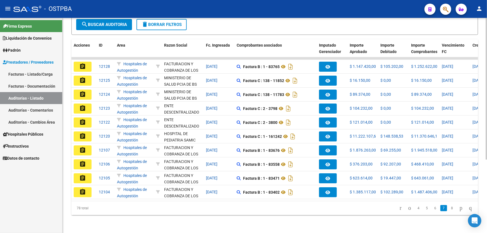
click at [449, 208] on link "8" at bounding box center [452, 208] width 7 height 6
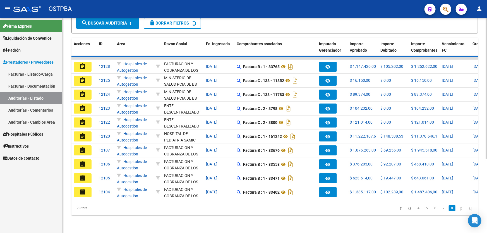
scroll to position [83, 0]
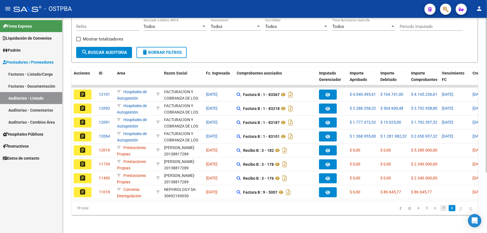
click at [440, 209] on link "7" at bounding box center [443, 208] width 7 height 6
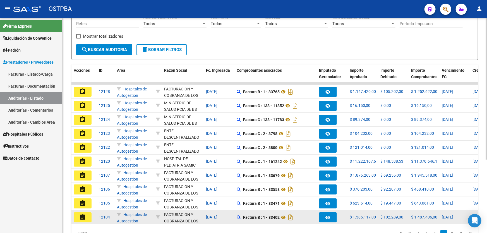
scroll to position [111, 0]
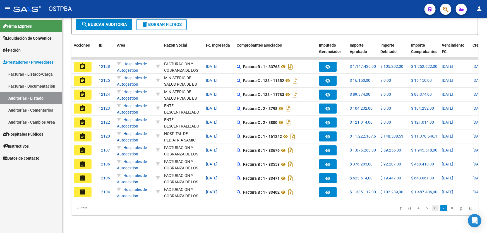
click at [432, 208] on link "6" at bounding box center [435, 208] width 7 height 6
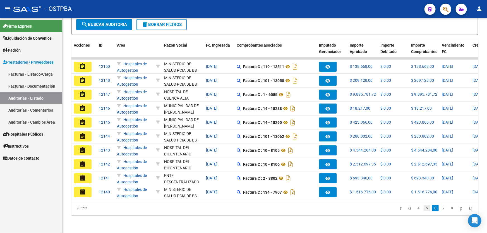
click at [424, 209] on link "5" at bounding box center [427, 208] width 7 height 6
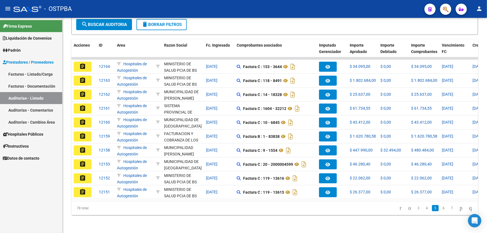
click at [424, 209] on link "4" at bounding box center [427, 208] width 7 height 6
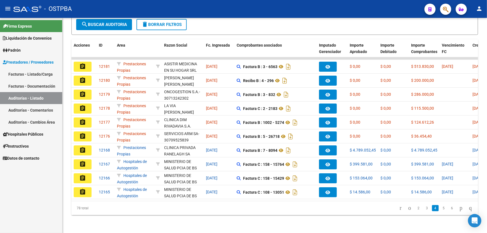
click at [424, 209] on link "3" at bounding box center [427, 208] width 7 height 6
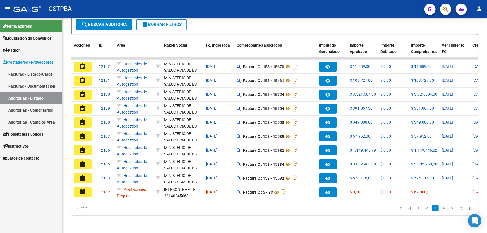
click at [424, 209] on link "2" at bounding box center [427, 208] width 7 height 6
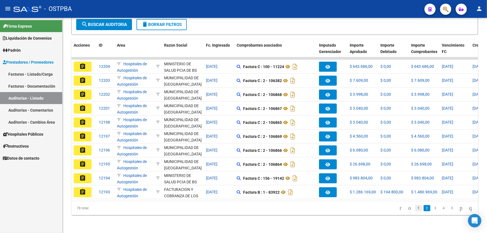
click at [415, 208] on link "1" at bounding box center [418, 208] width 7 height 6
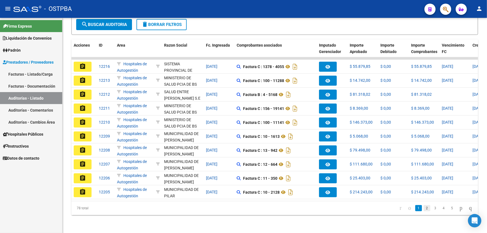
click at [424, 209] on link "2" at bounding box center [427, 208] width 7 height 6
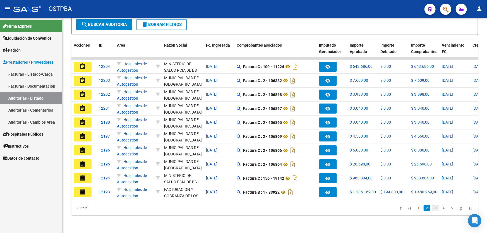
click at [432, 209] on link "3" at bounding box center [435, 208] width 7 height 6
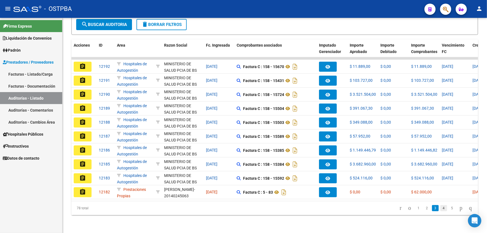
click at [440, 209] on link "4" at bounding box center [443, 208] width 7 height 6
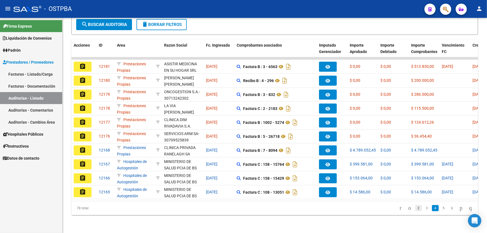
click at [415, 209] on link "2" at bounding box center [418, 208] width 7 height 6
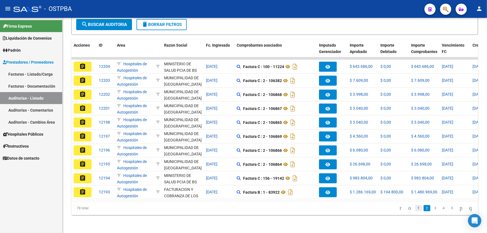
click at [415, 209] on link "1" at bounding box center [418, 208] width 7 height 6
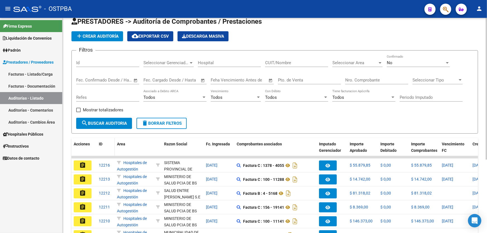
scroll to position [0, 0]
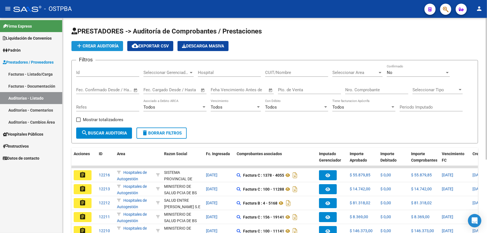
click at [102, 44] on span "add Crear Auditoría" at bounding box center [97, 46] width 43 height 5
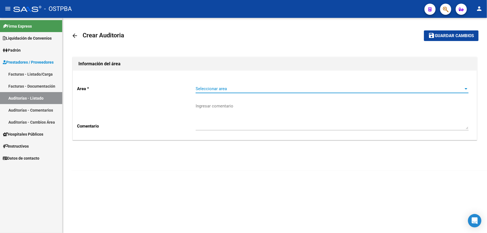
click at [209, 86] on span "Seleccionar area" at bounding box center [330, 88] width 268 height 5
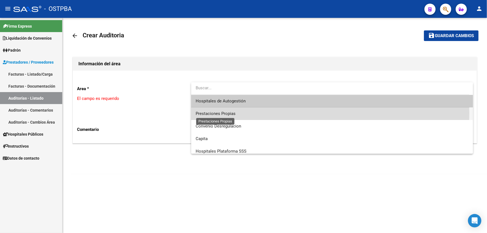
click at [208, 114] on span "Prestaciones Propias" at bounding box center [216, 113] width 40 height 5
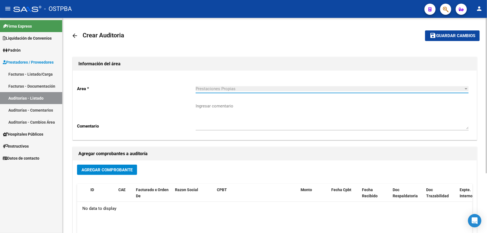
click at [101, 169] on span "Agregar Comprobante" at bounding box center [107, 169] width 51 height 5
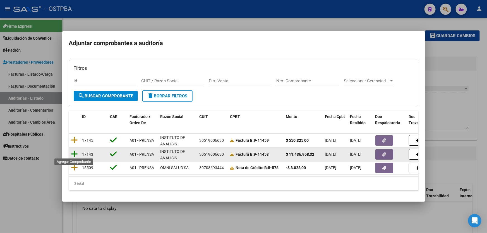
click at [73, 151] on icon at bounding box center [74, 154] width 7 height 8
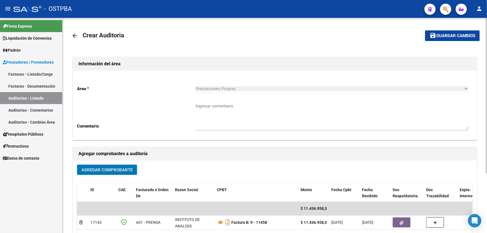
click at [216, 111] on textarea "Ingresar comentario" at bounding box center [332, 116] width 273 height 26
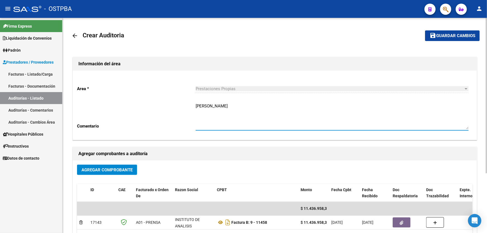
type textarea "[PERSON_NAME]"
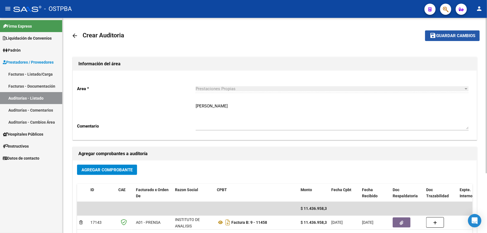
click at [446, 37] on span "Guardar cambios" at bounding box center [455, 35] width 39 height 5
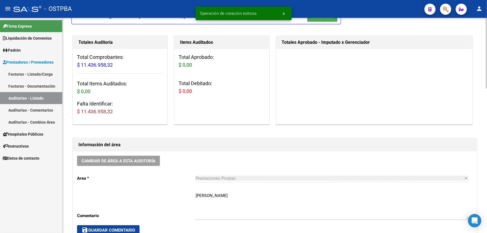
scroll to position [101, 0]
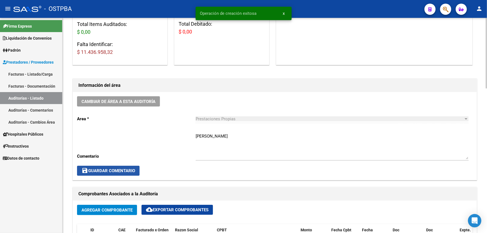
click at [103, 168] on span "save Guardar Comentario" at bounding box center [109, 170] width 54 height 5
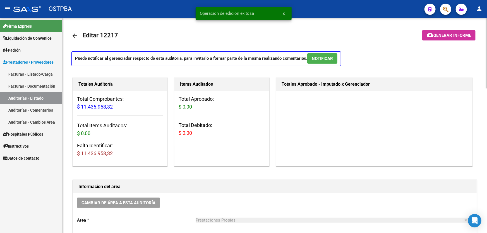
click at [75, 35] on mat-icon "arrow_back" at bounding box center [74, 35] width 7 height 7
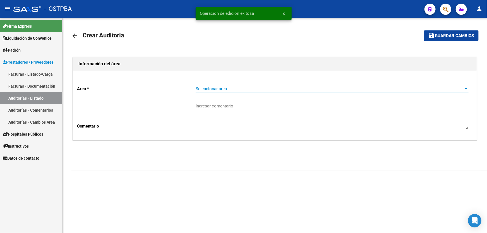
click at [210, 86] on span "Seleccionar area" at bounding box center [330, 88] width 268 height 5
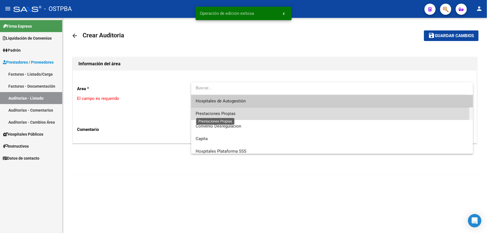
click at [214, 113] on span "Prestaciones Propias" at bounding box center [216, 113] width 40 height 5
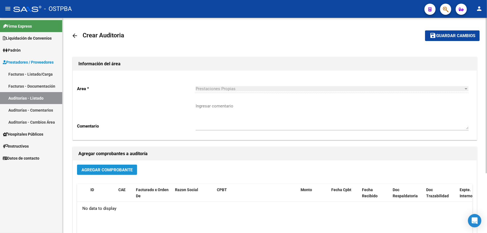
click at [117, 167] on span "Agregar Comprobante" at bounding box center [107, 169] width 51 height 5
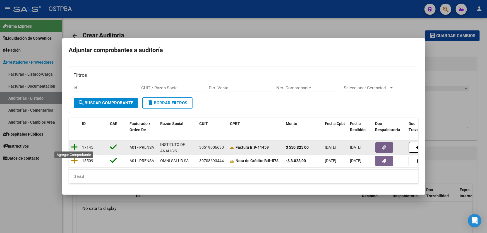
click at [75, 145] on icon at bounding box center [74, 147] width 7 height 8
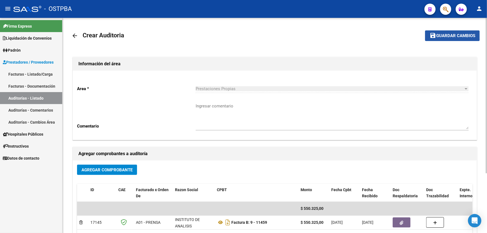
click at [440, 33] on span "Guardar cambios" at bounding box center [455, 35] width 39 height 5
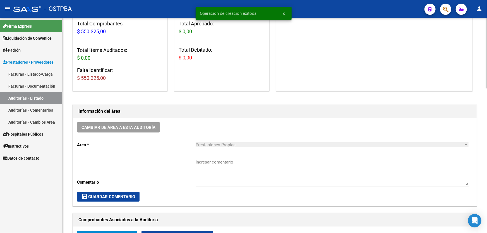
scroll to position [76, 0]
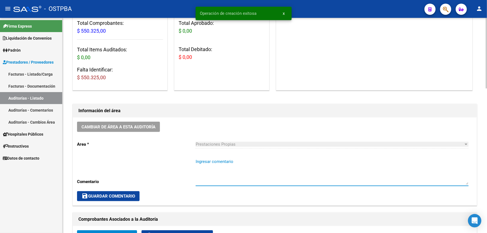
click at [208, 174] on textarea "Ingresar comentario" at bounding box center [332, 172] width 273 height 26
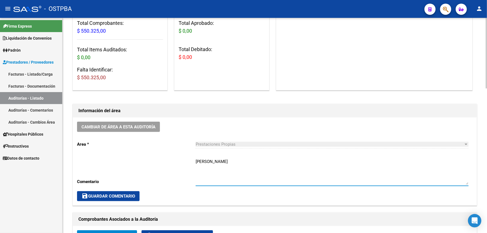
type textarea "[PERSON_NAME]"
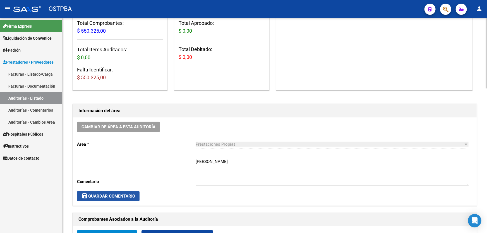
click at [106, 194] on span "save Guardar Comentario" at bounding box center [109, 196] width 54 height 5
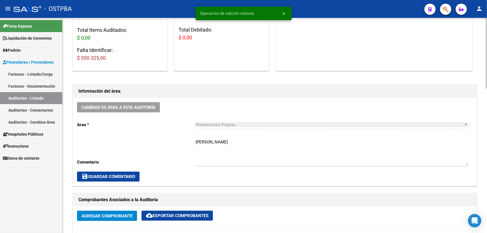
scroll to position [0, 0]
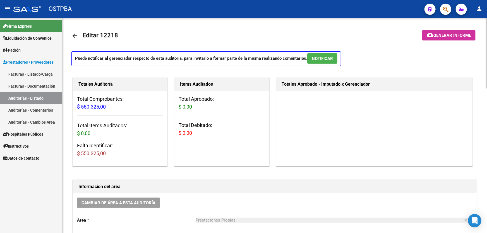
click at [76, 35] on mat-icon "arrow_back" at bounding box center [74, 35] width 7 height 7
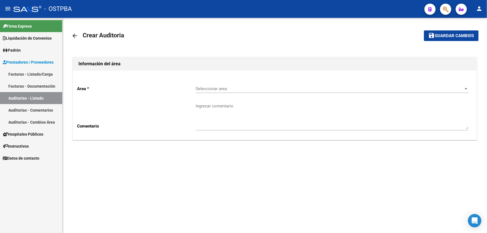
click at [197, 91] on div "Seleccionar area Seleccionar area" at bounding box center [332, 87] width 273 height 12
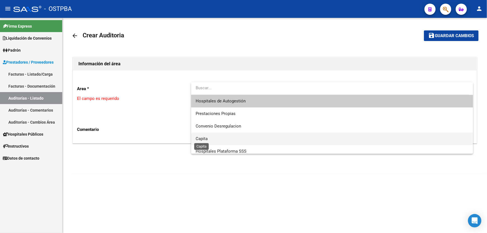
click at [202, 138] on span "Capita" at bounding box center [202, 138] width 12 height 5
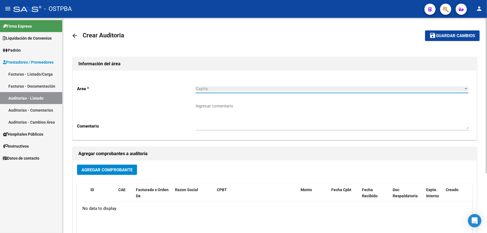
click at [115, 170] on span "Agregar Comprobante" at bounding box center [107, 169] width 51 height 5
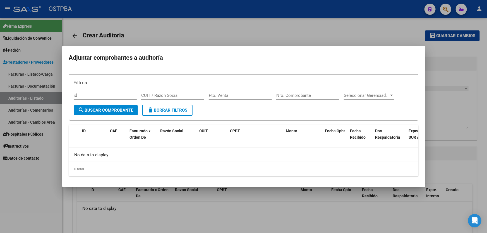
click at [153, 34] on div at bounding box center [243, 116] width 487 height 233
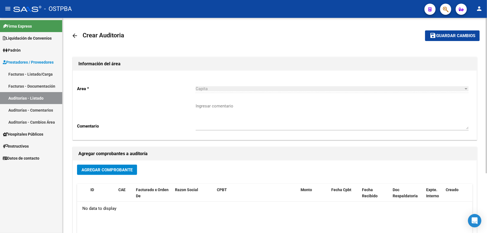
click at [73, 35] on mat-icon "arrow_back" at bounding box center [74, 35] width 7 height 7
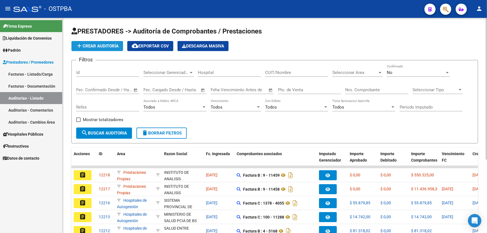
click at [94, 47] on span "add Crear Auditoría" at bounding box center [97, 46] width 43 height 5
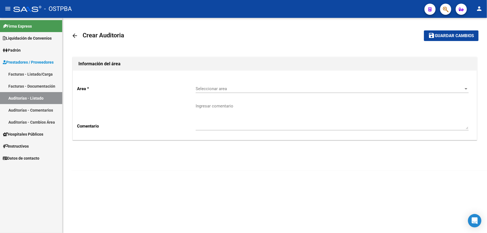
click at [222, 88] on span "Seleccionar area" at bounding box center [330, 88] width 268 height 5
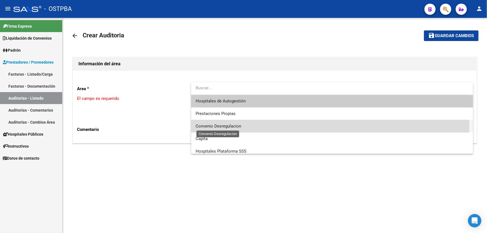
click at [221, 124] on span "Convenio Desregulacion" at bounding box center [218, 126] width 45 height 5
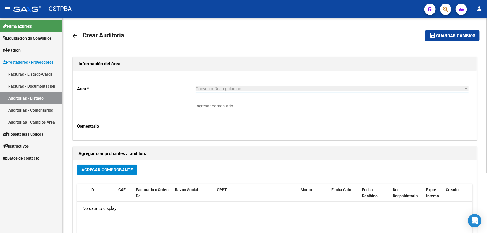
click at [95, 168] on span "Agregar Comprobante" at bounding box center [107, 169] width 51 height 5
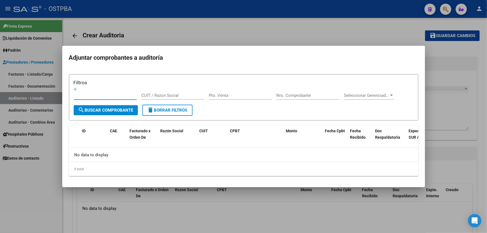
click at [189, 232] on div at bounding box center [243, 116] width 487 height 233
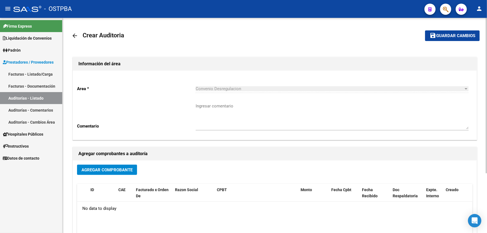
click at [73, 34] on mat-icon "arrow_back" at bounding box center [74, 35] width 7 height 7
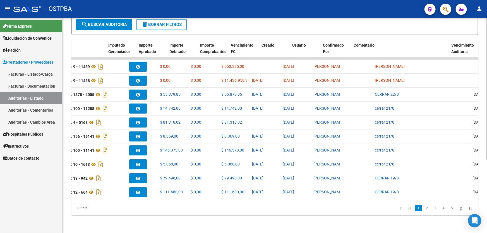
scroll to position [0, 215]
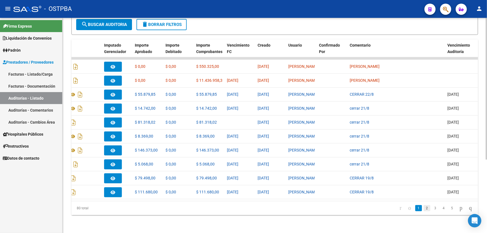
click at [424, 208] on link "2" at bounding box center [427, 208] width 7 height 6
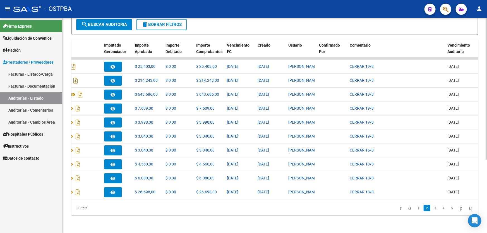
scroll to position [111, 0]
drag, startPoint x: 159, startPoint y: 213, endPoint x: 166, endPoint y: 210, distance: 7.7
click at [159, 213] on datatable-pager "1 2 3 4 5" at bounding box center [315, 207] width 321 height 9
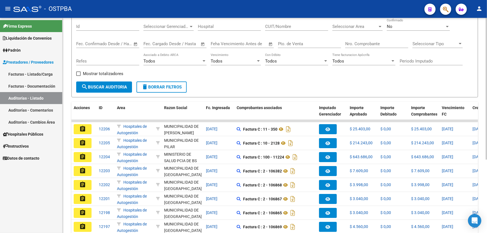
scroll to position [0, 0]
